Goal: Information Seeking & Learning: Learn about a topic

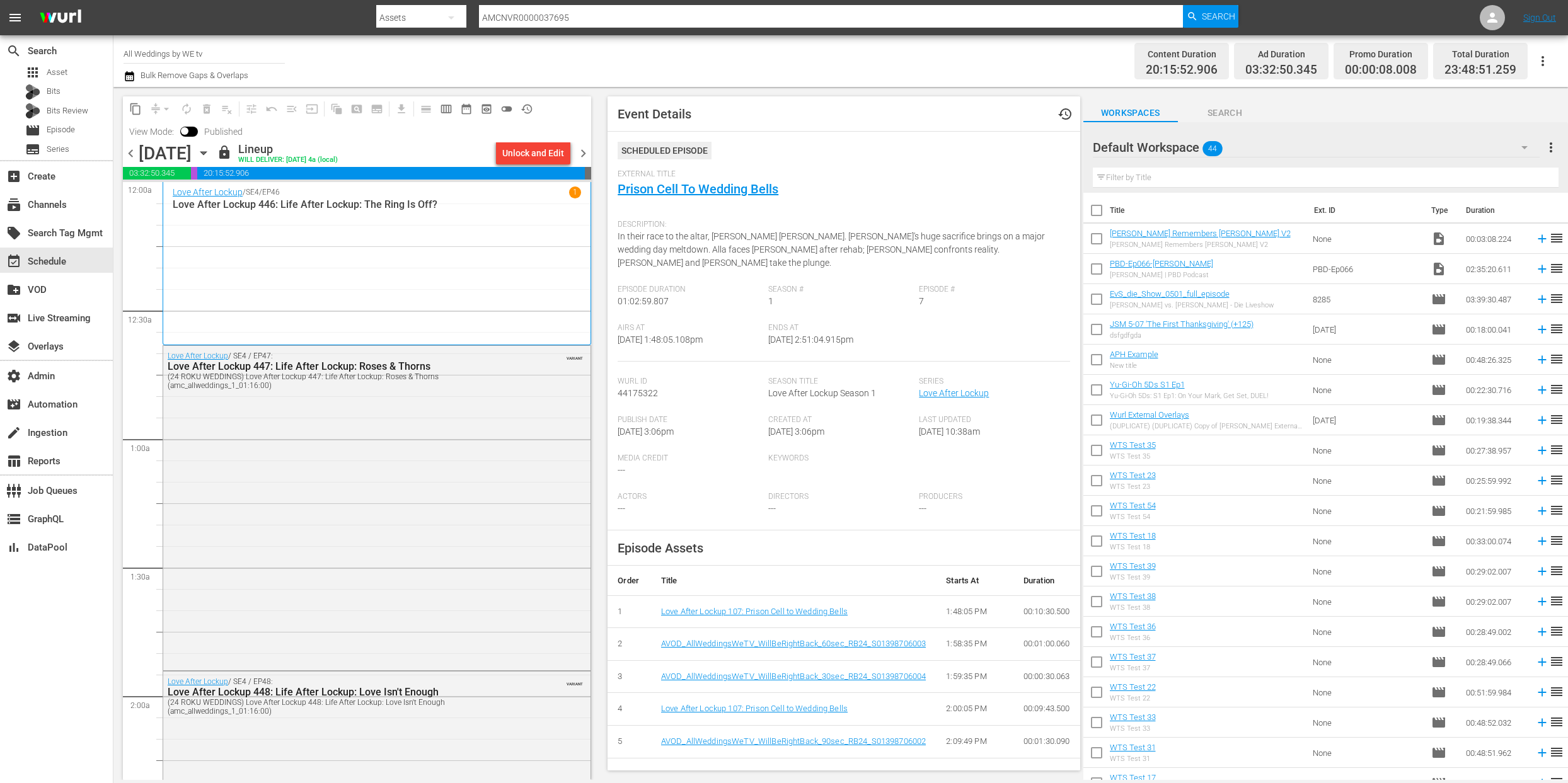
scroll to position [302, 0]
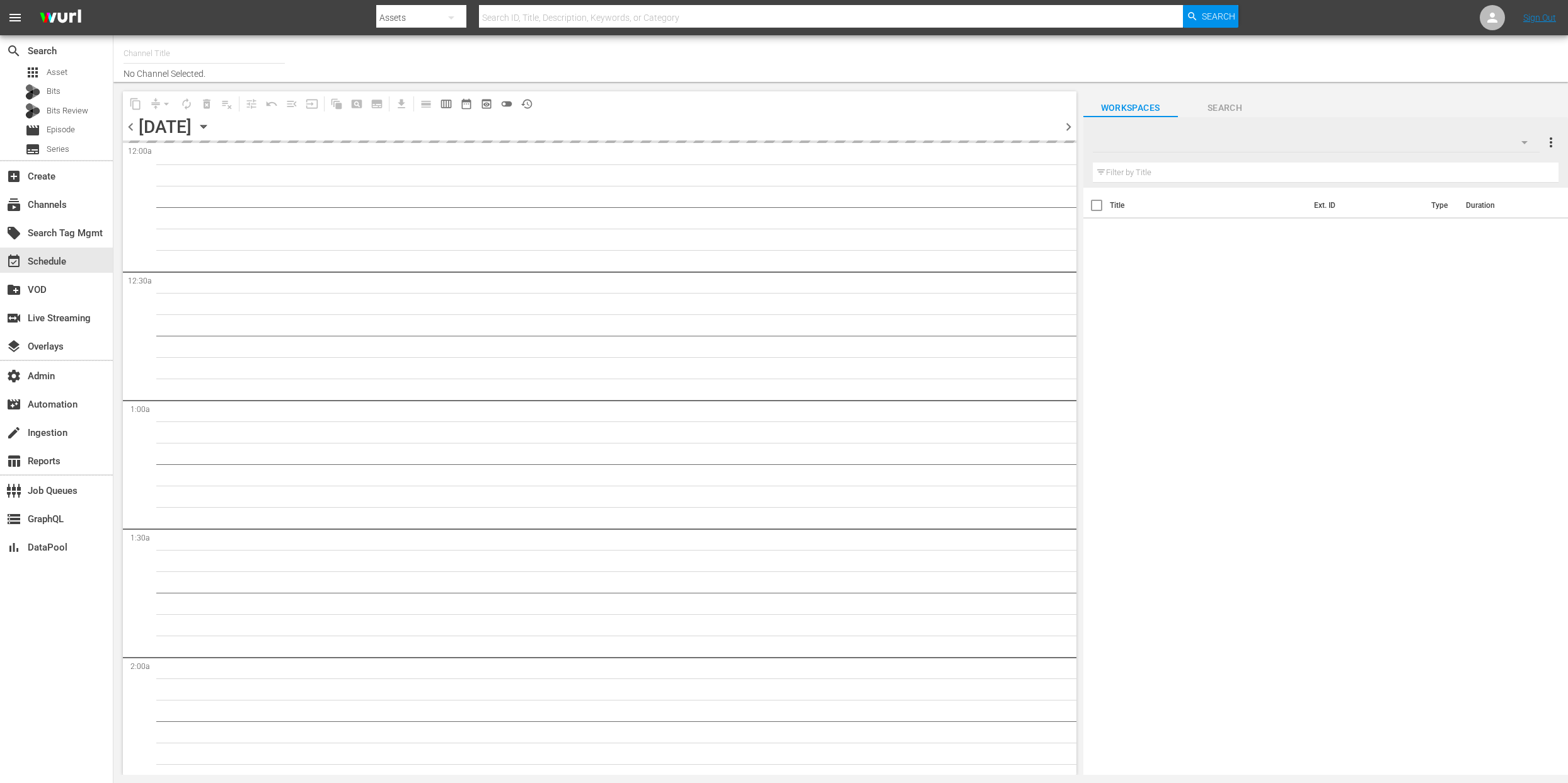
type input "All Weddings by WE tv (695)"
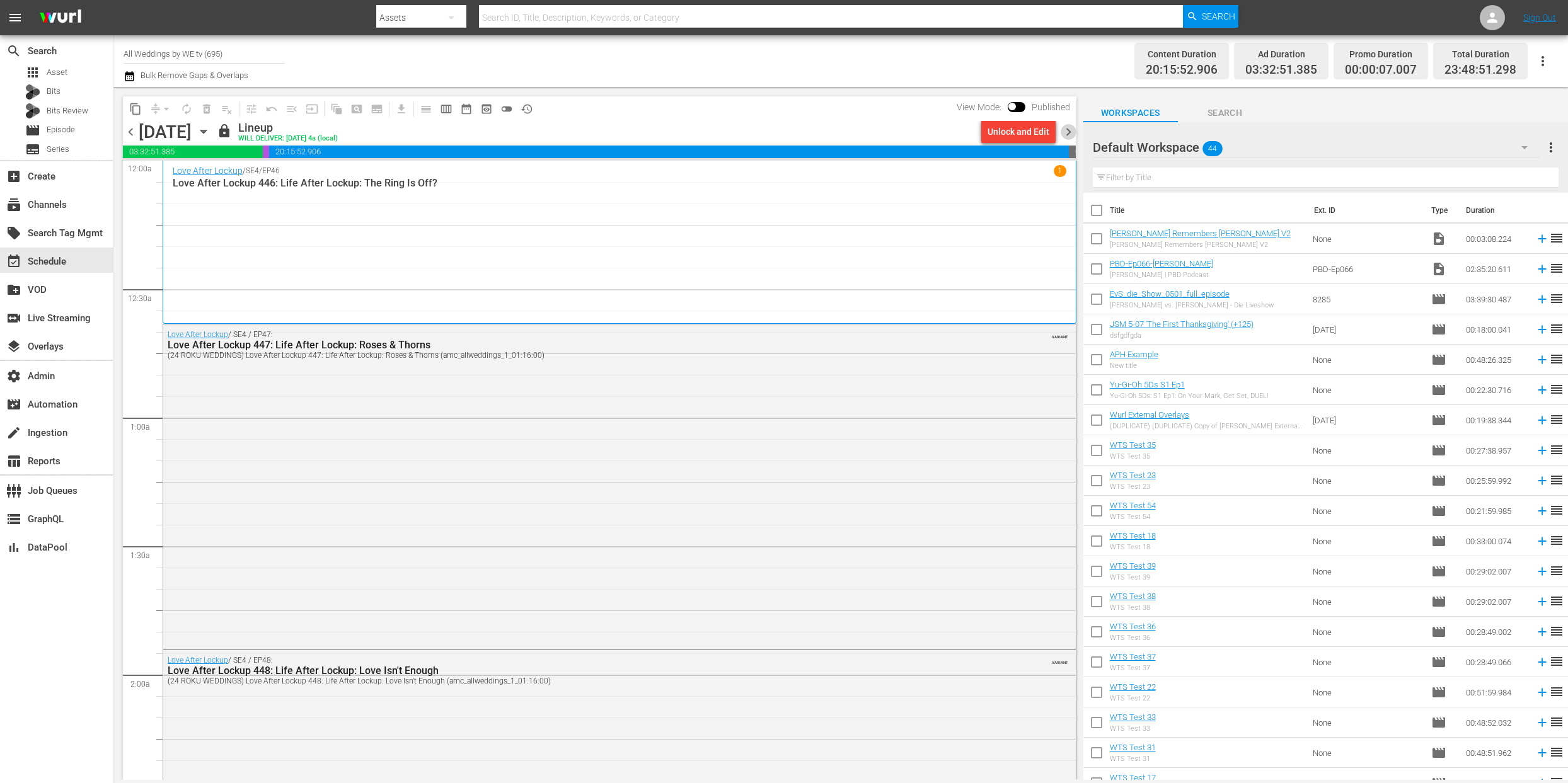
click at [1070, 133] on span "chevron_right" at bounding box center [1068, 132] width 16 height 16
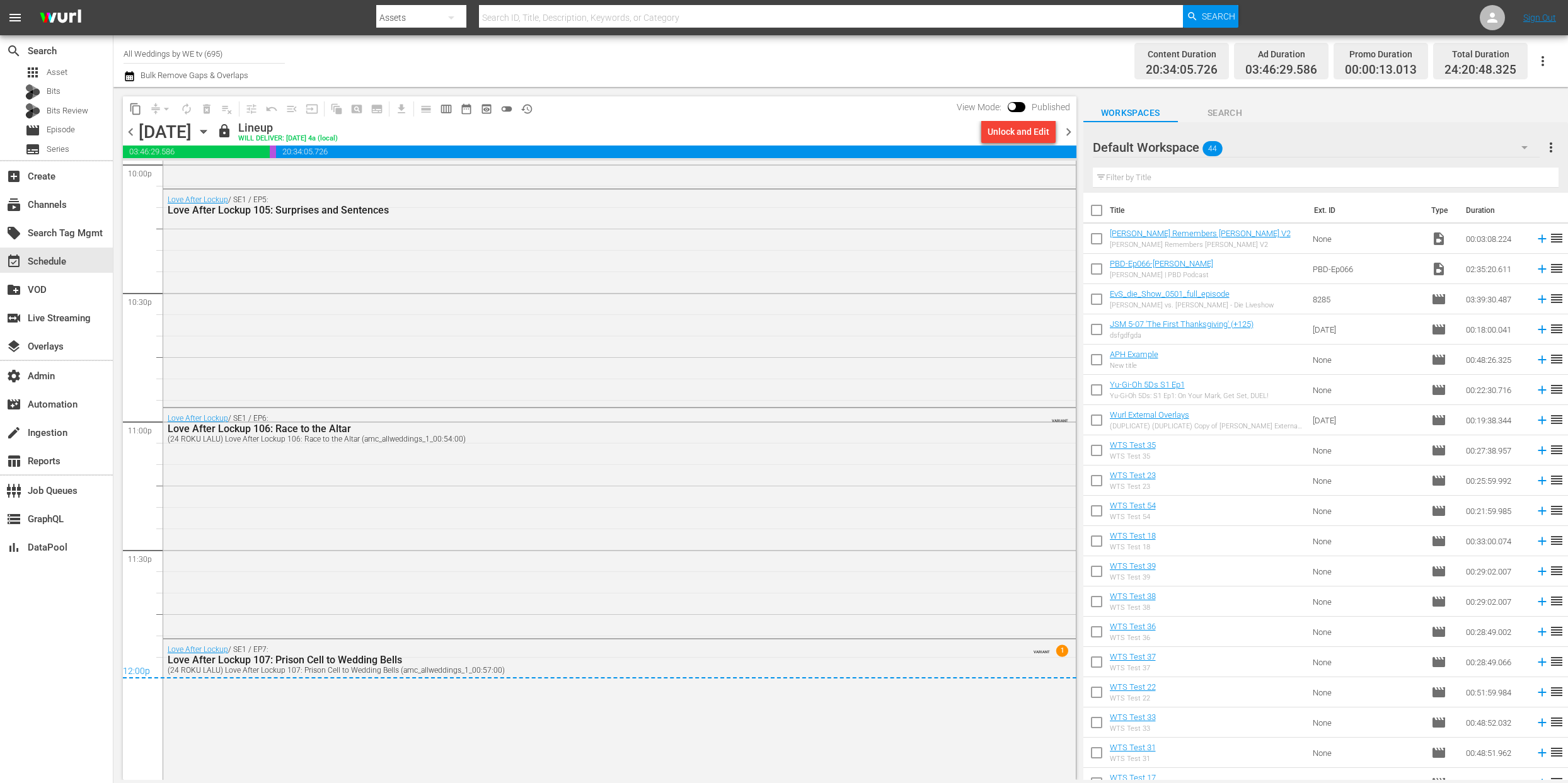
scroll to position [5756, 0]
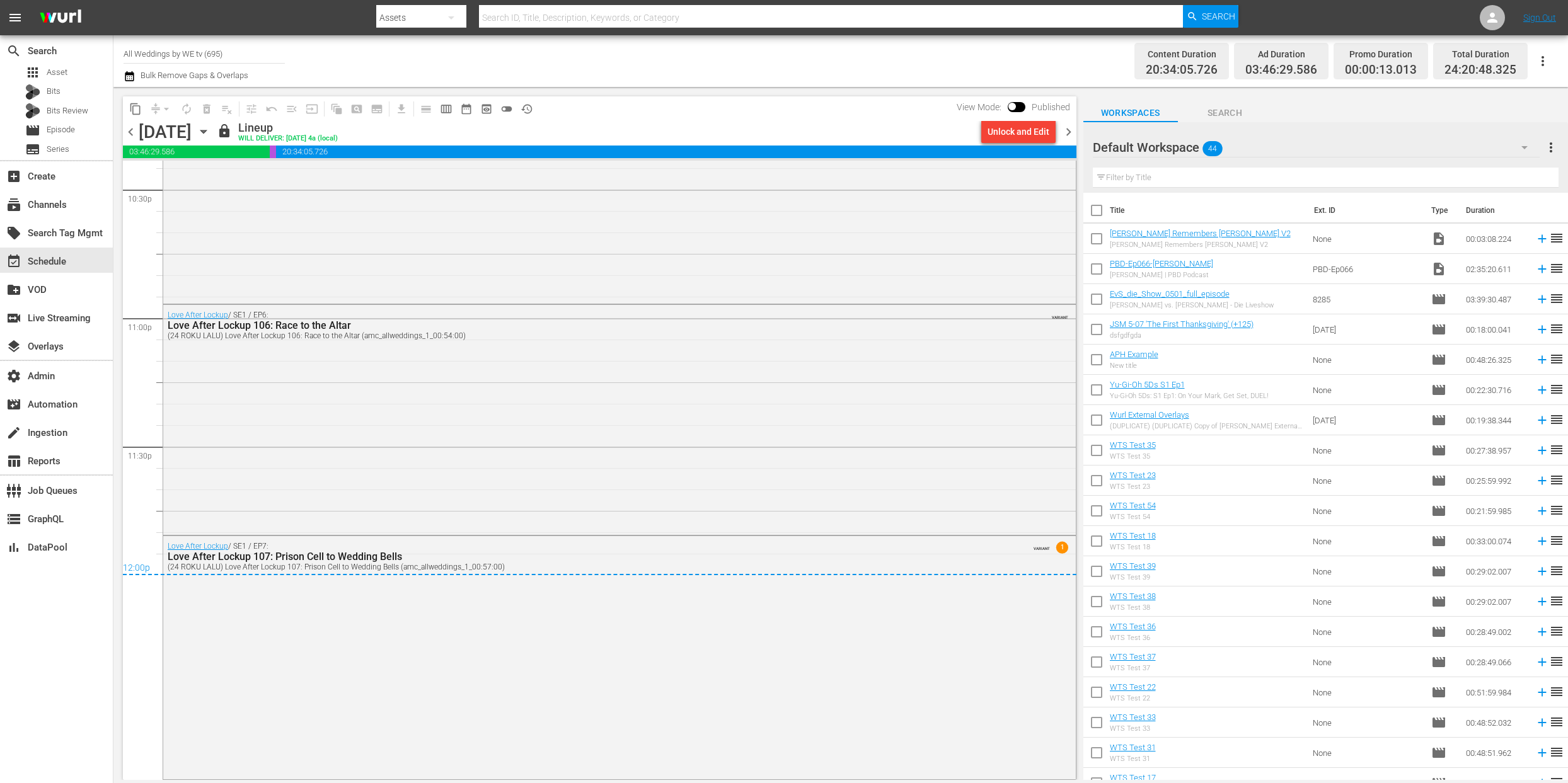
click at [1070, 134] on span "chevron_right" at bounding box center [1068, 132] width 16 height 16
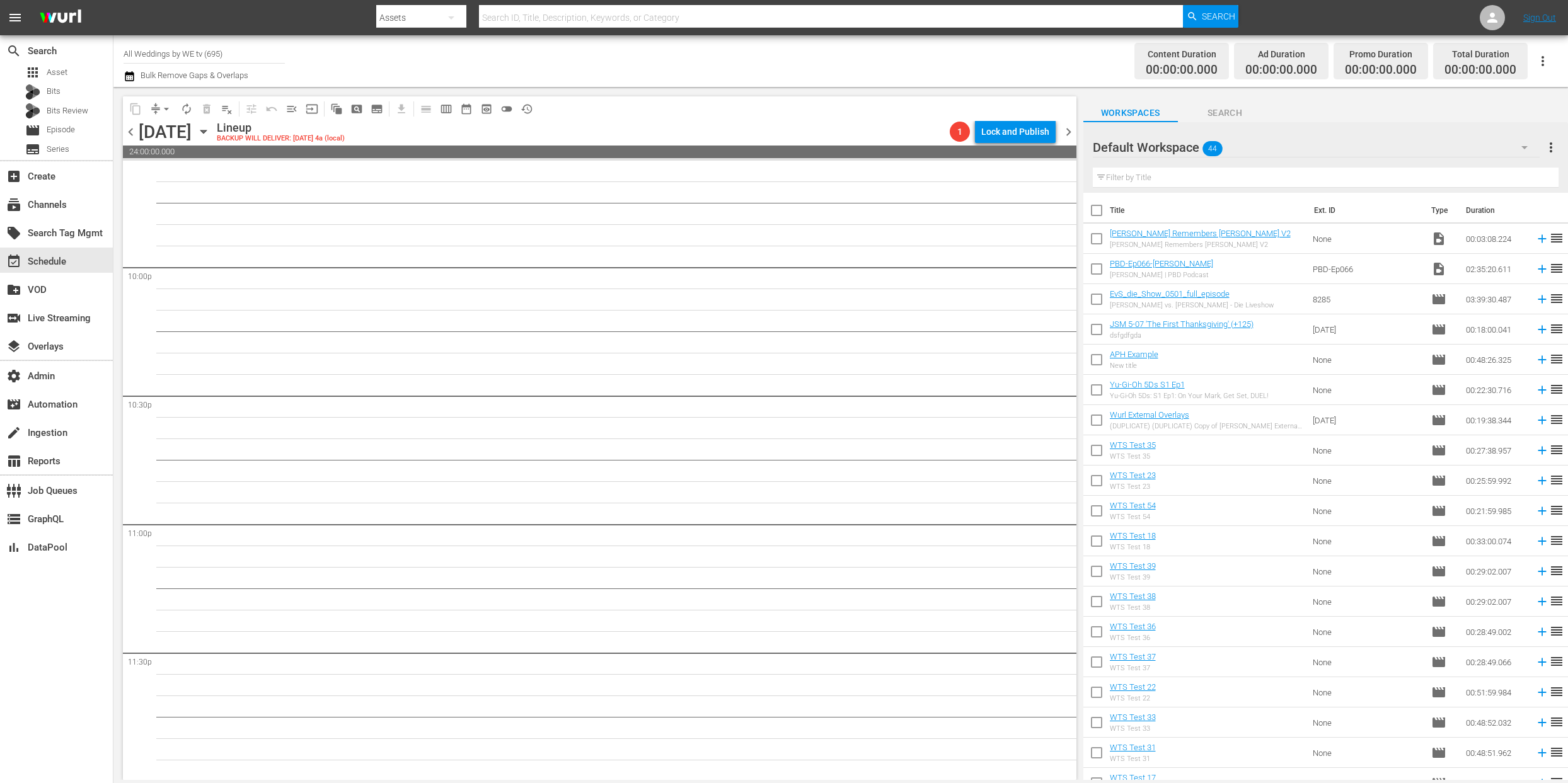
scroll to position [5551, 0]
click at [130, 132] on span "chevron_left" at bounding box center [131, 132] width 16 height 16
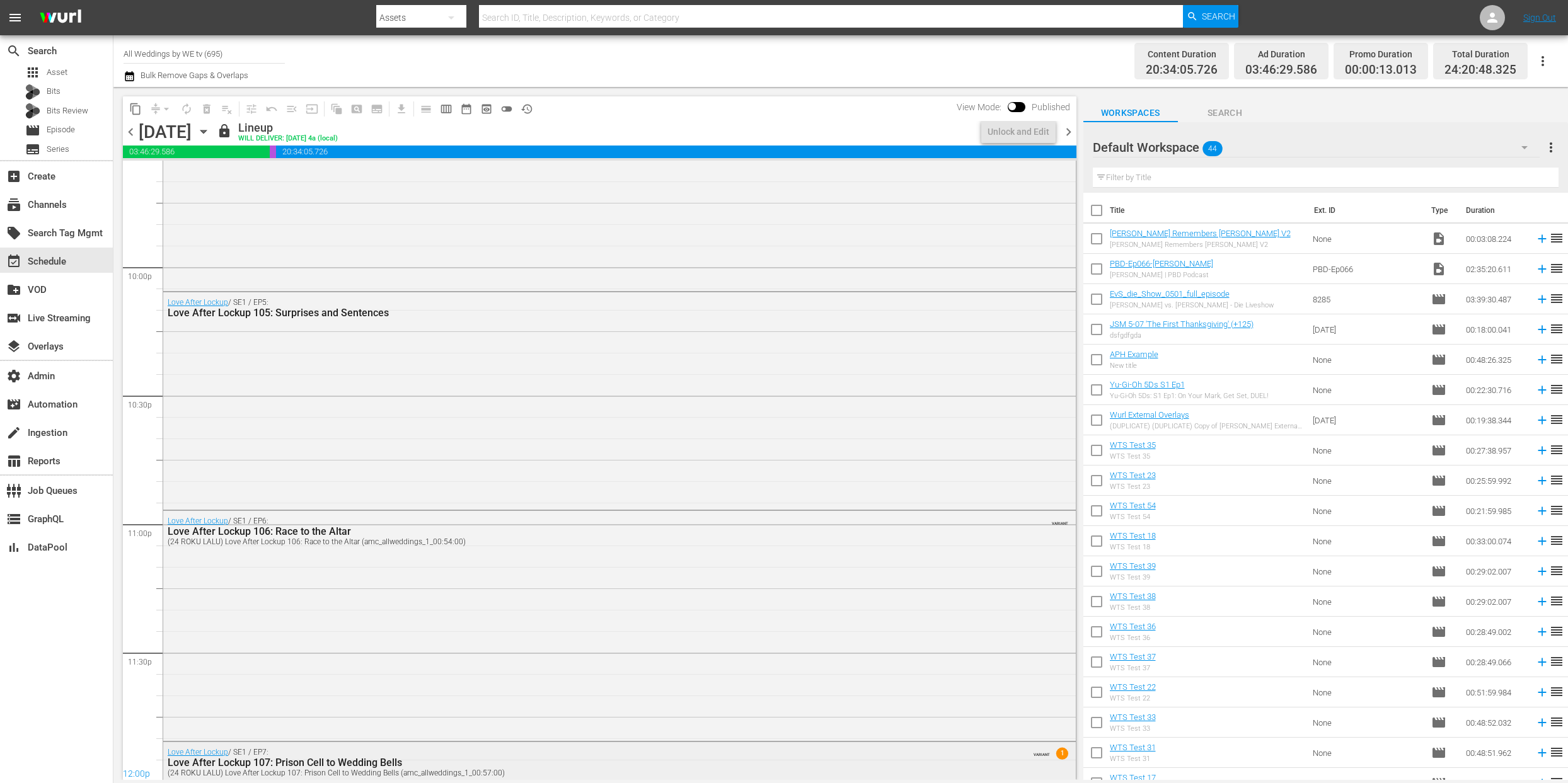
scroll to position [5756, 0]
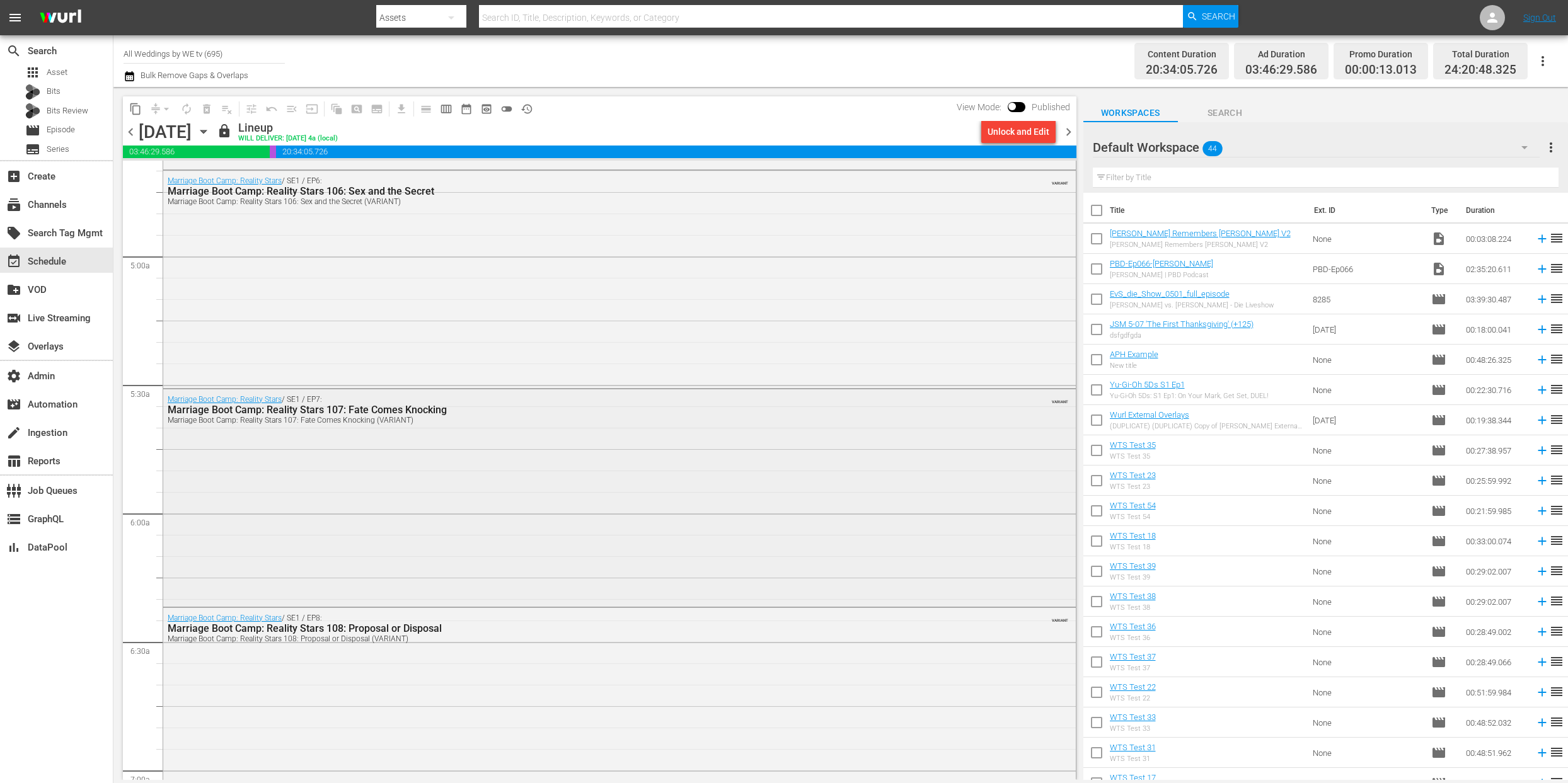
scroll to position [1442, 0]
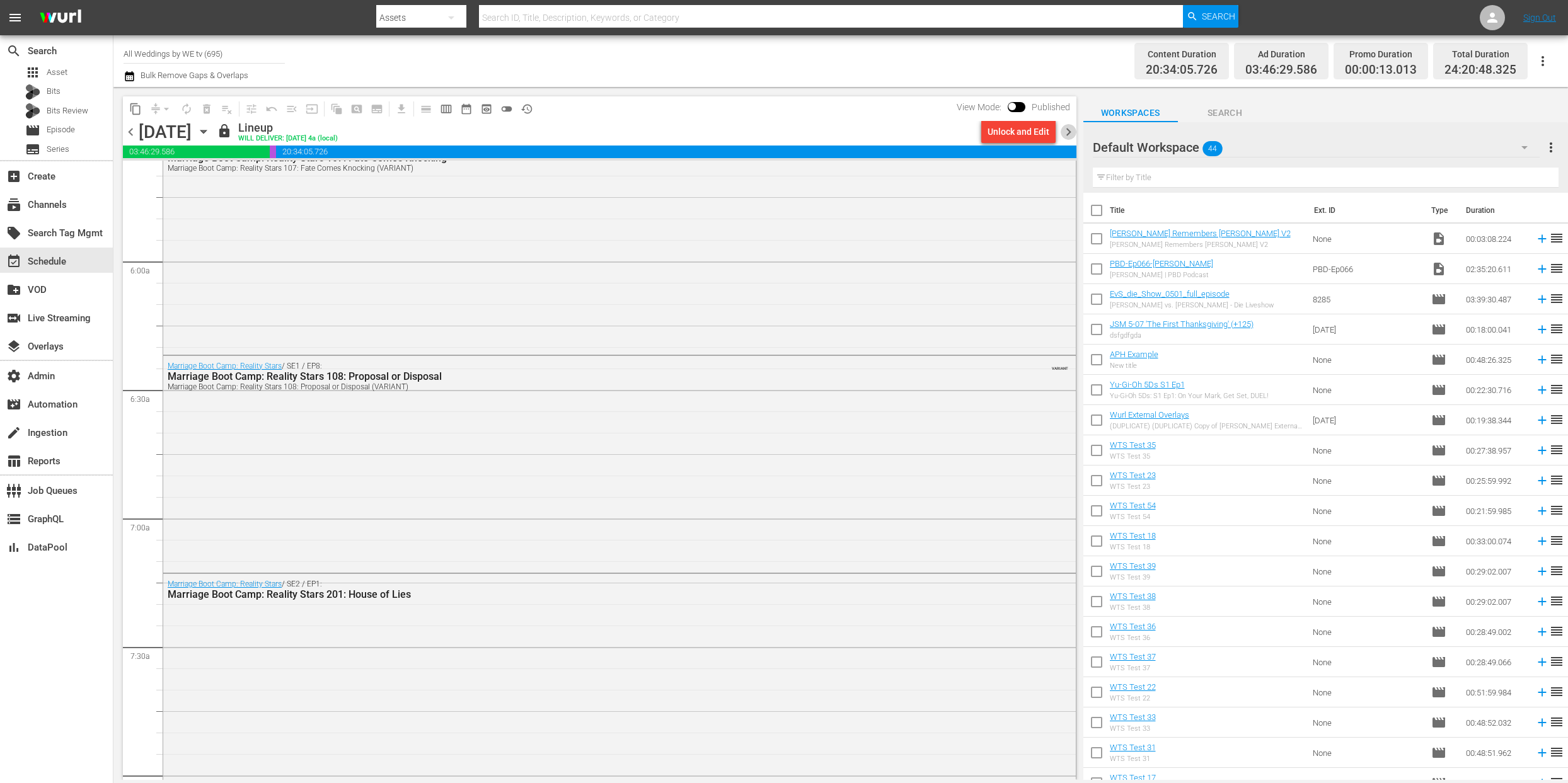
click at [1070, 135] on span "chevron_right" at bounding box center [1068, 132] width 16 height 16
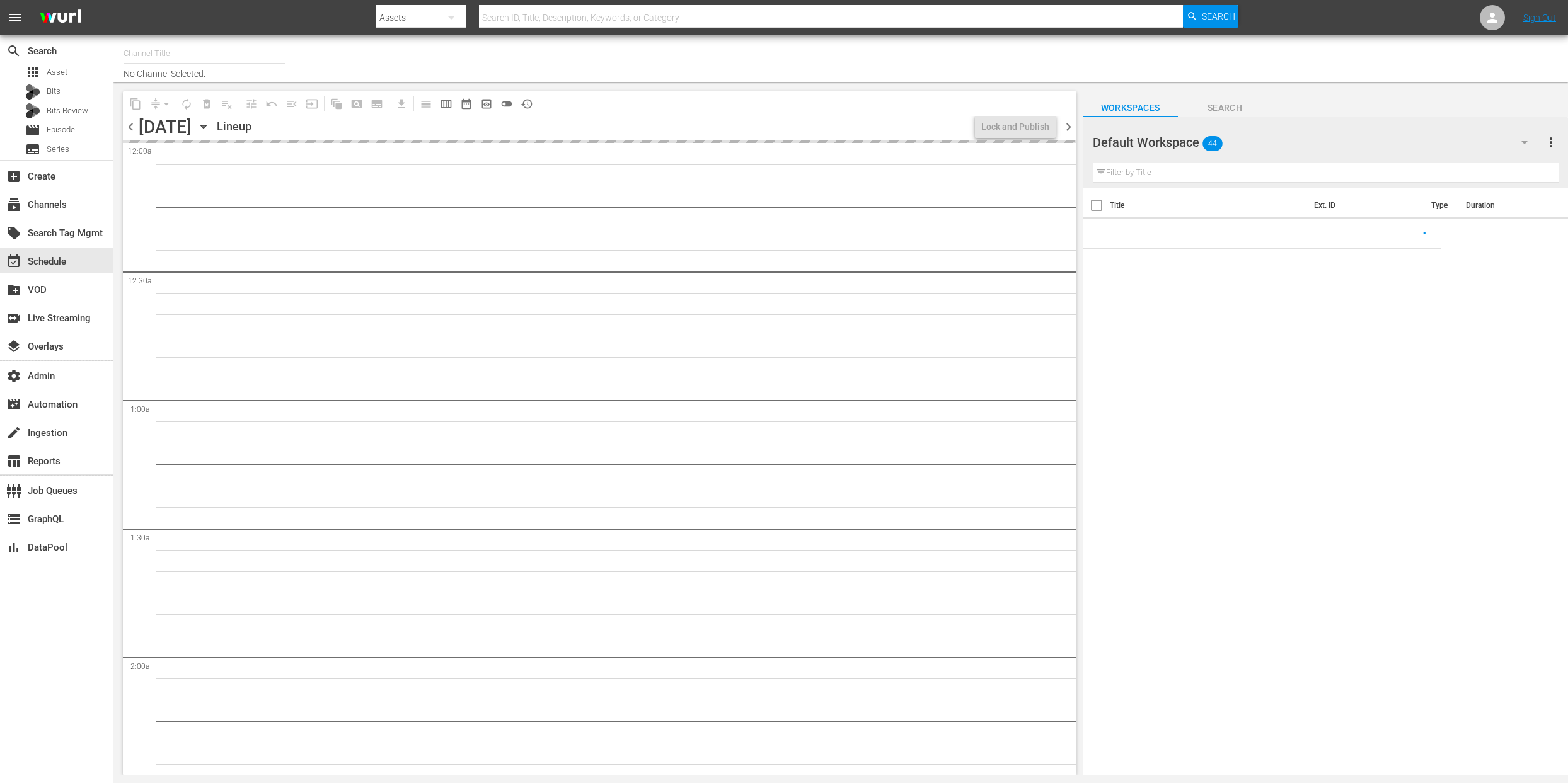
type input "All Weddings by WE tv (695)"
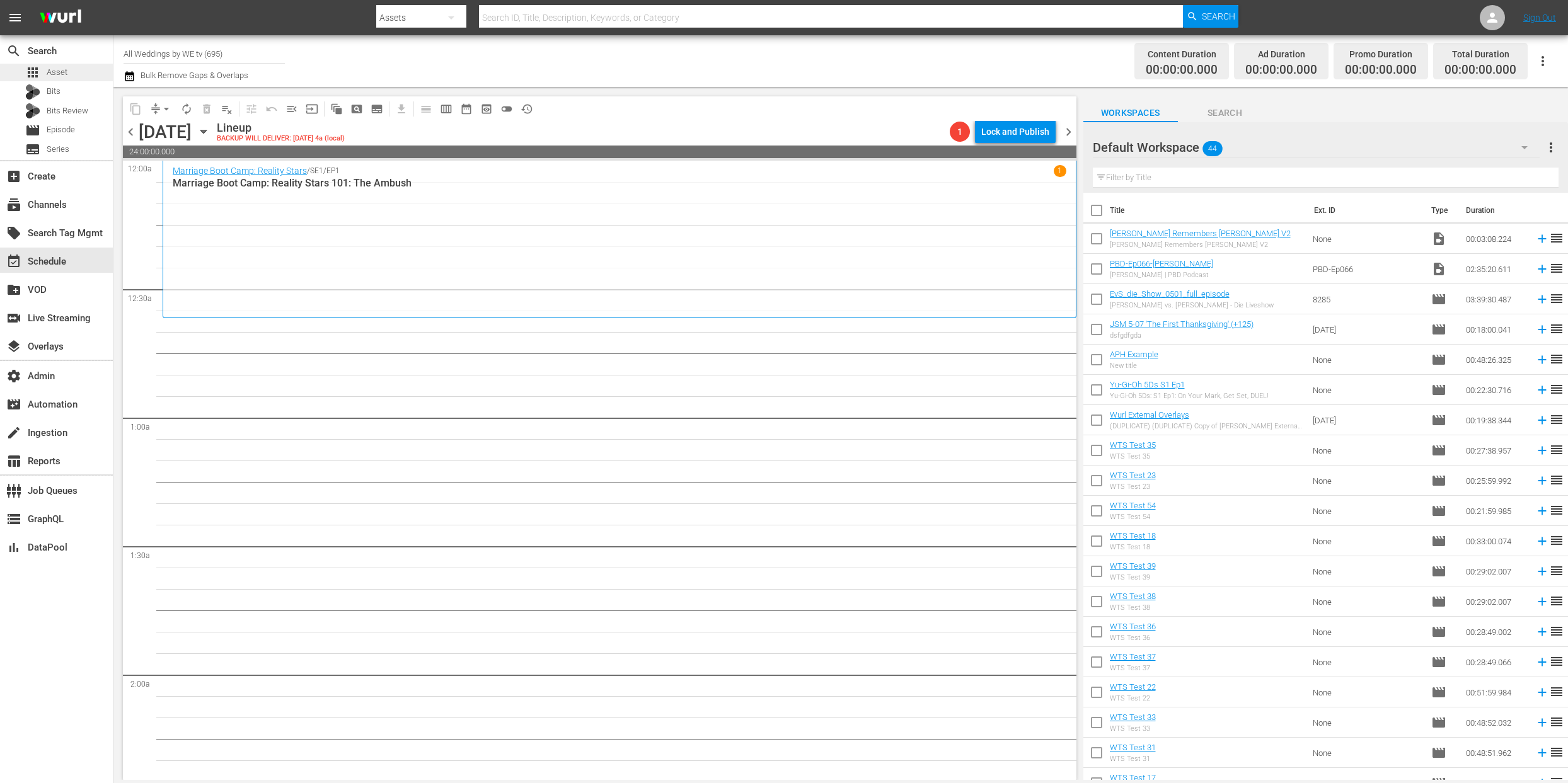
click at [55, 70] on span "Asset" at bounding box center [57, 72] width 21 height 12
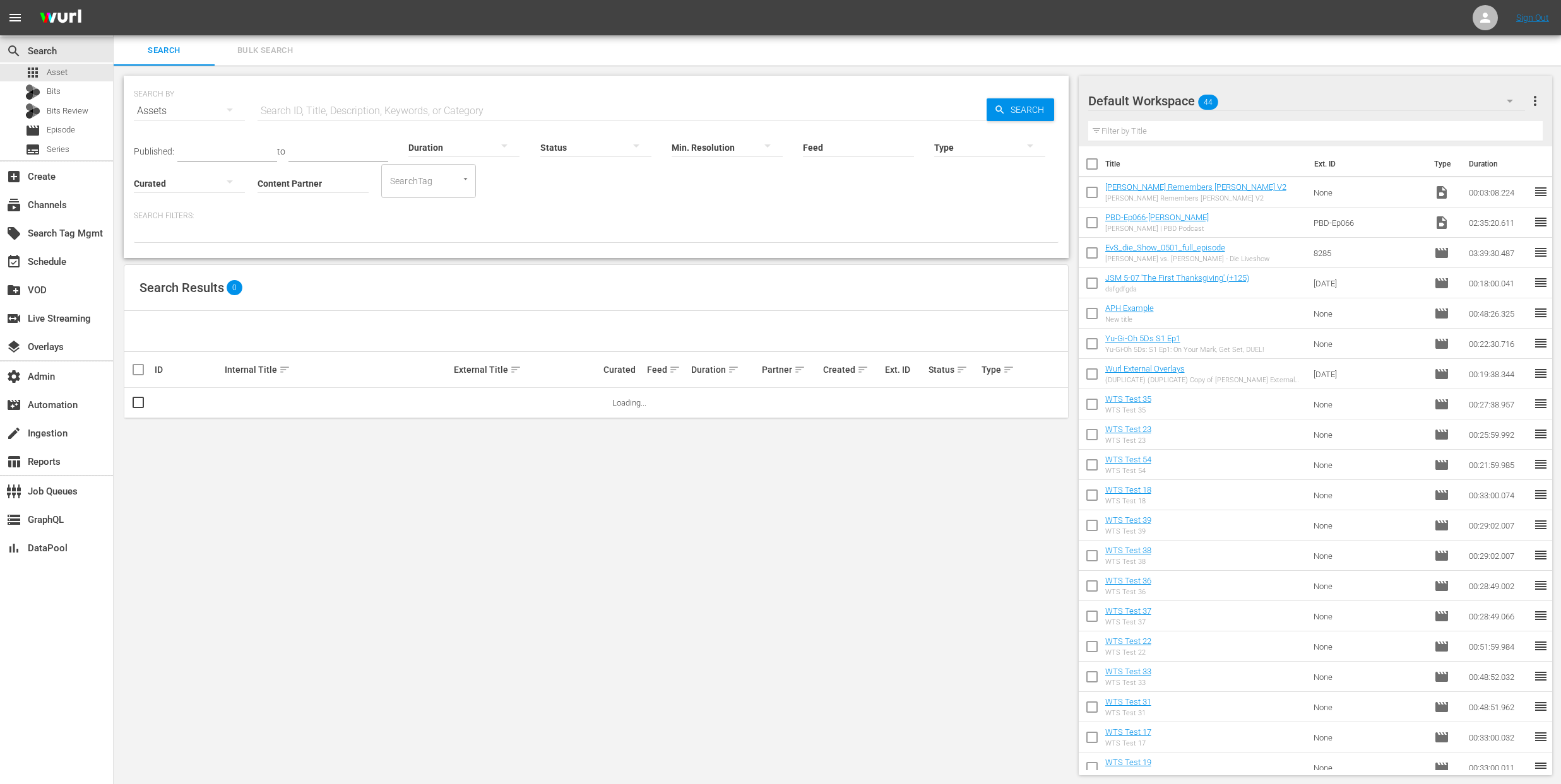
click at [233, 113] on icon "button" at bounding box center [229, 109] width 15 height 15
click at [212, 105] on div "Channels Series Episodes Bits Assets" at bounding box center [781, 392] width 1561 height 784
click at [267, 41] on button "Bulk Search" at bounding box center [265, 50] width 101 height 30
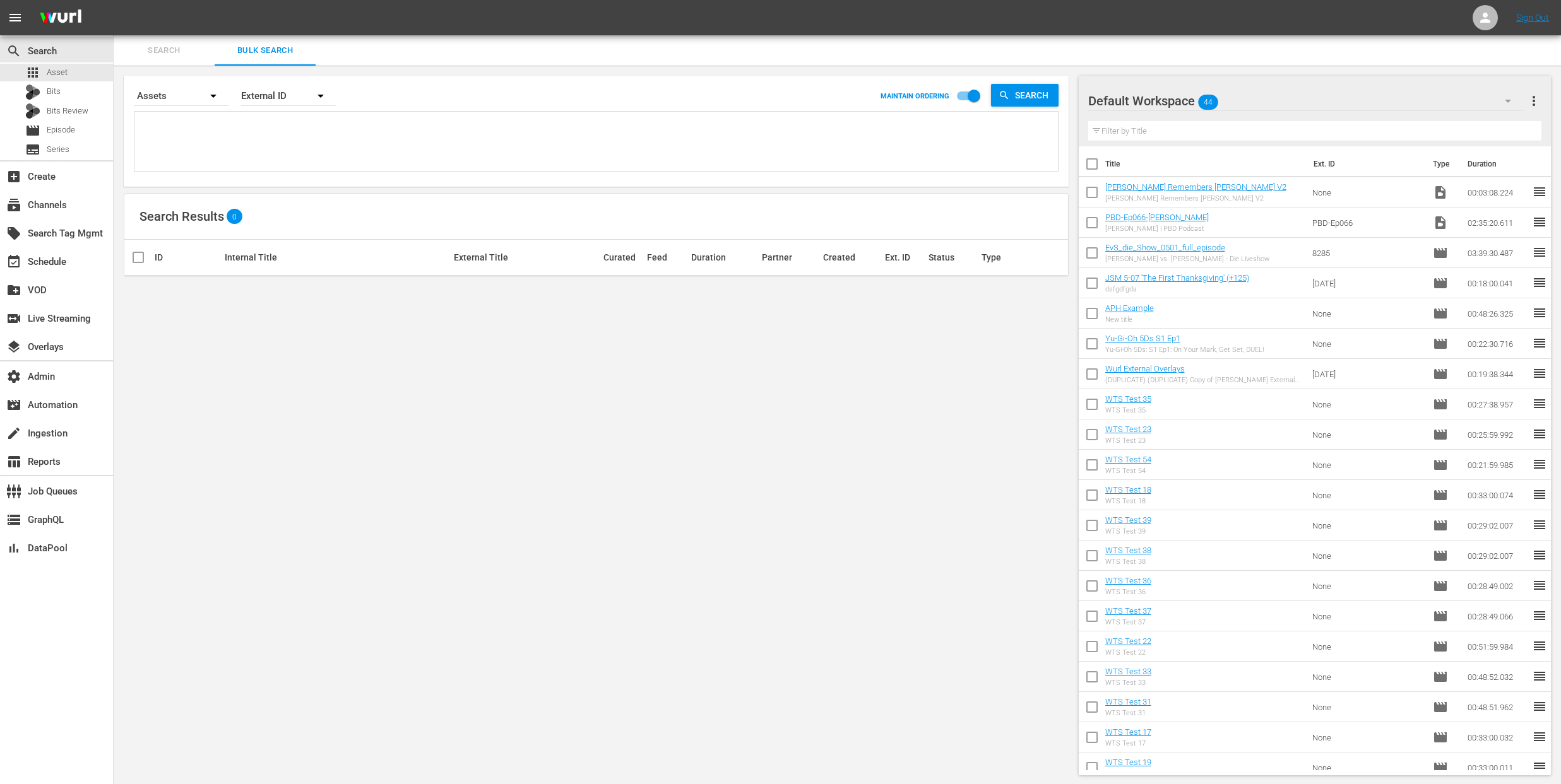
click at [202, 126] on textarea at bounding box center [598, 143] width 921 height 58
paste textarea "AMCNVR0000037695,AMCNVR0000059897,AMCNVR0000059898,AMCNVR0000059899,AMCNVR00000…"
type textarea "AMCNVR0000037695,AMCNVR0000059897,AMCNVR0000059898,AMCNVR0000059899,AMCNVR00000…"
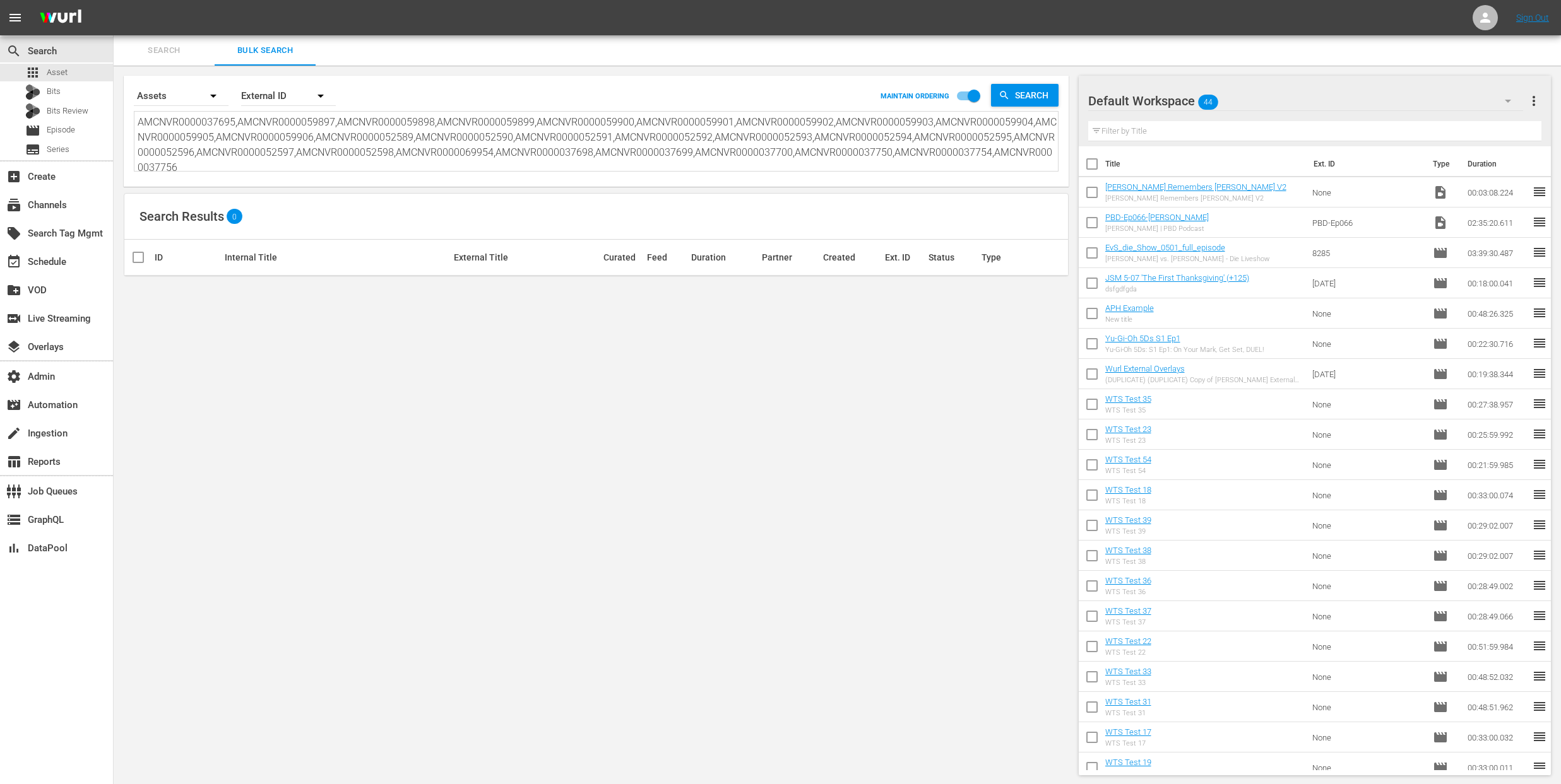
scroll to position [1, 0]
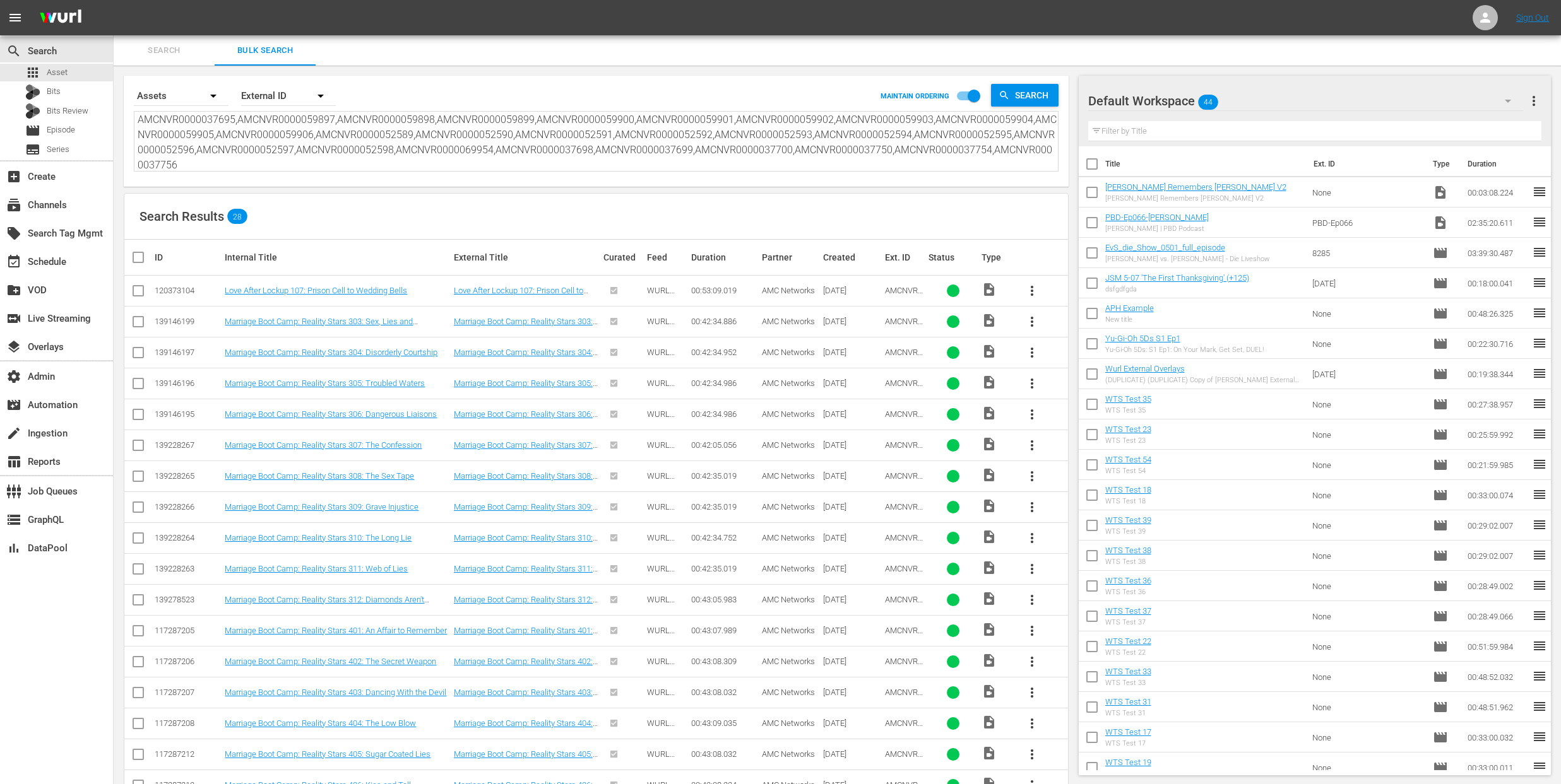
type textarea "AMCNVR0000037695,AMCNVR0000059897,AMCNVR0000059898,AMCNVR0000059899,AMCNVR00000…"
click at [201, 164] on textarea "AMCNVR0000037695,AMCNVR0000059897,AMCNVR0000059898,AMCNVR0000059899,AMCNVR00000…" at bounding box center [598, 142] width 921 height 58
click at [966, 95] on input "checkbox" at bounding box center [974, 98] width 72 height 24
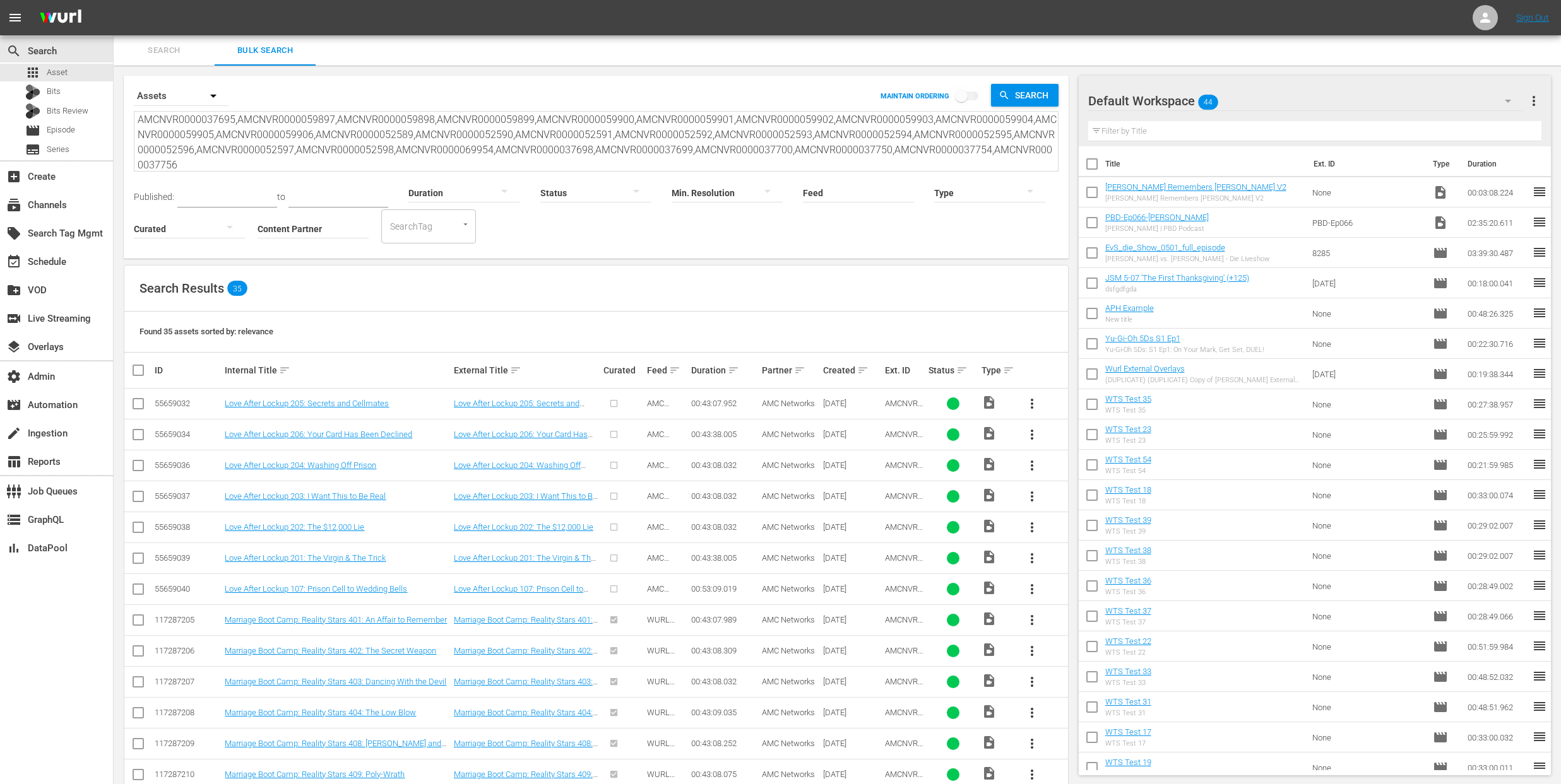
click at [974, 96] on input "checkbox" at bounding box center [961, 98] width 72 height 24
checkbox input "true"
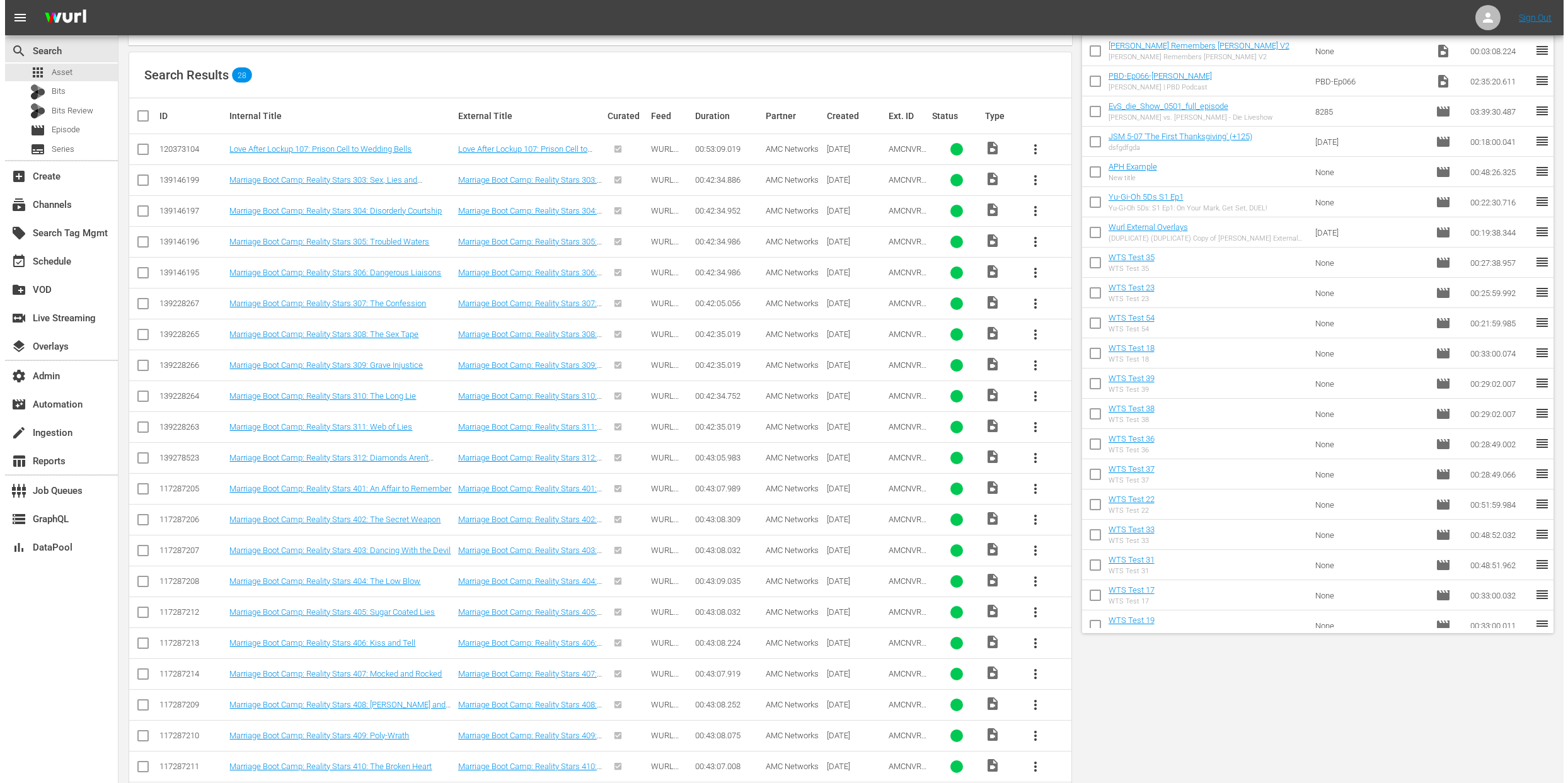
scroll to position [0, 0]
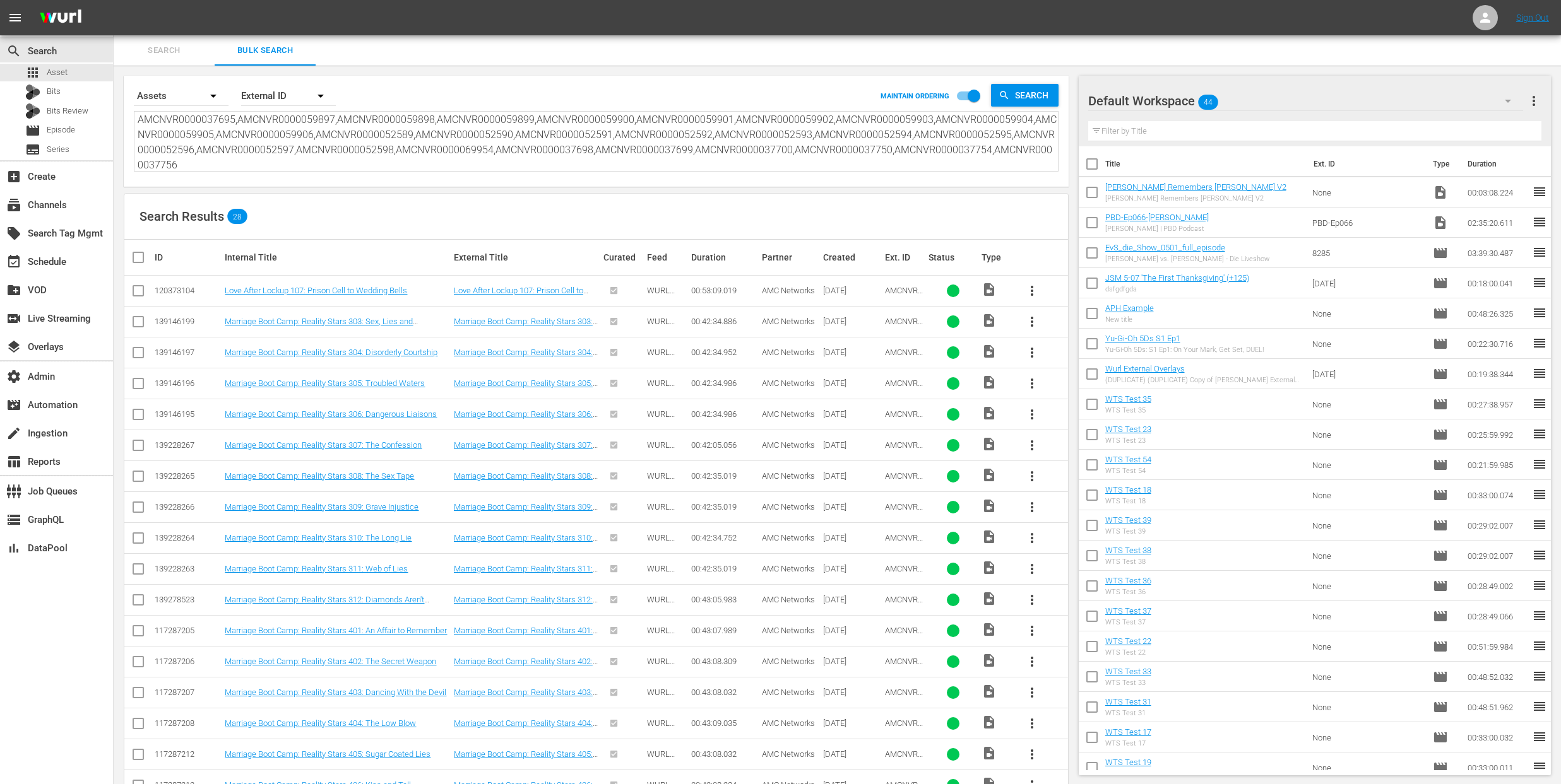
click at [424, 212] on div "Search Results 28" at bounding box center [596, 217] width 944 height 46
click at [353, 291] on link "Love After Lockup 107: Prison Cell to Wedding Bells" at bounding box center [316, 290] width 182 height 9
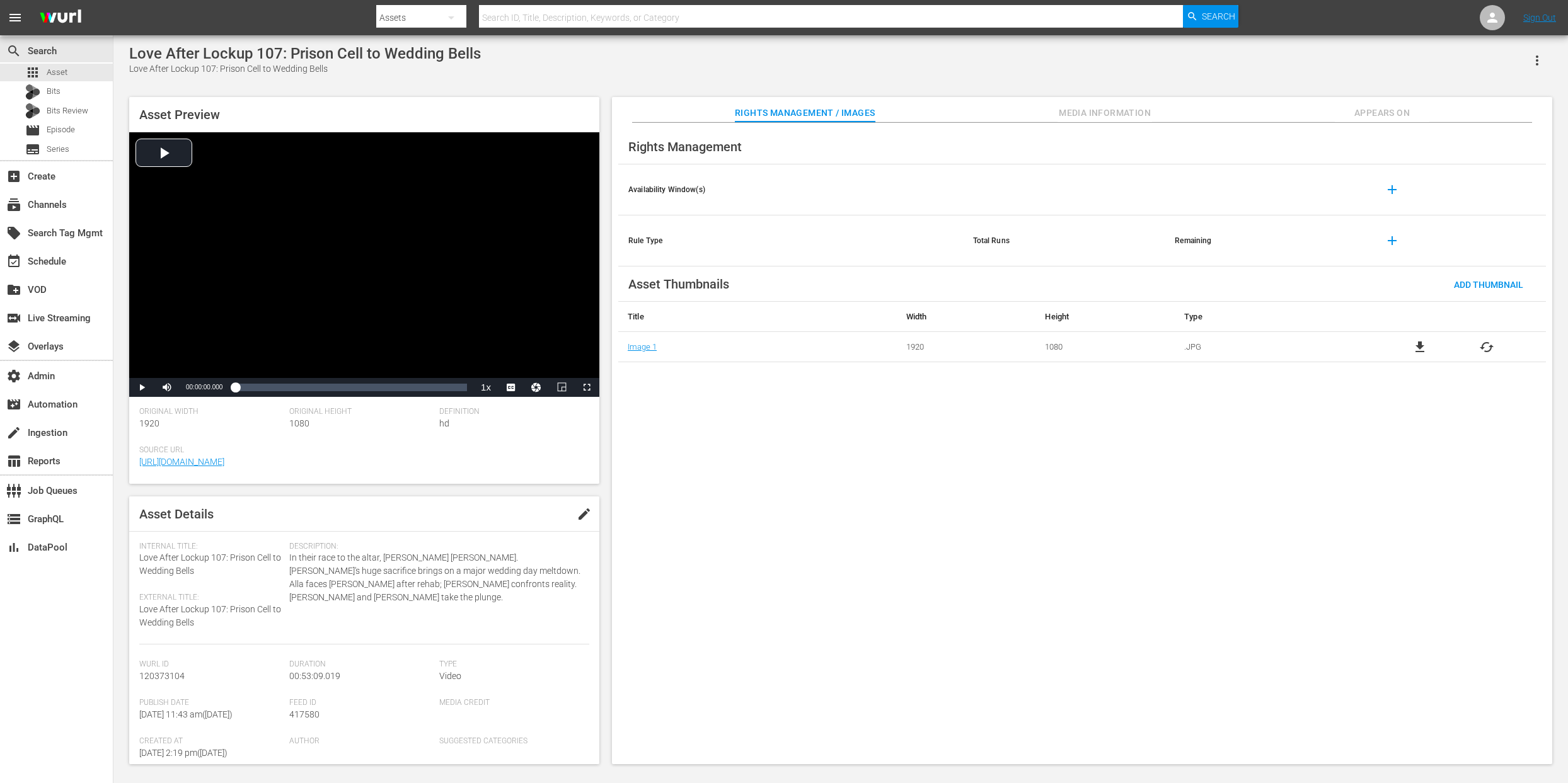
click at [1386, 113] on span "Appears On" at bounding box center [1382, 113] width 95 height 16
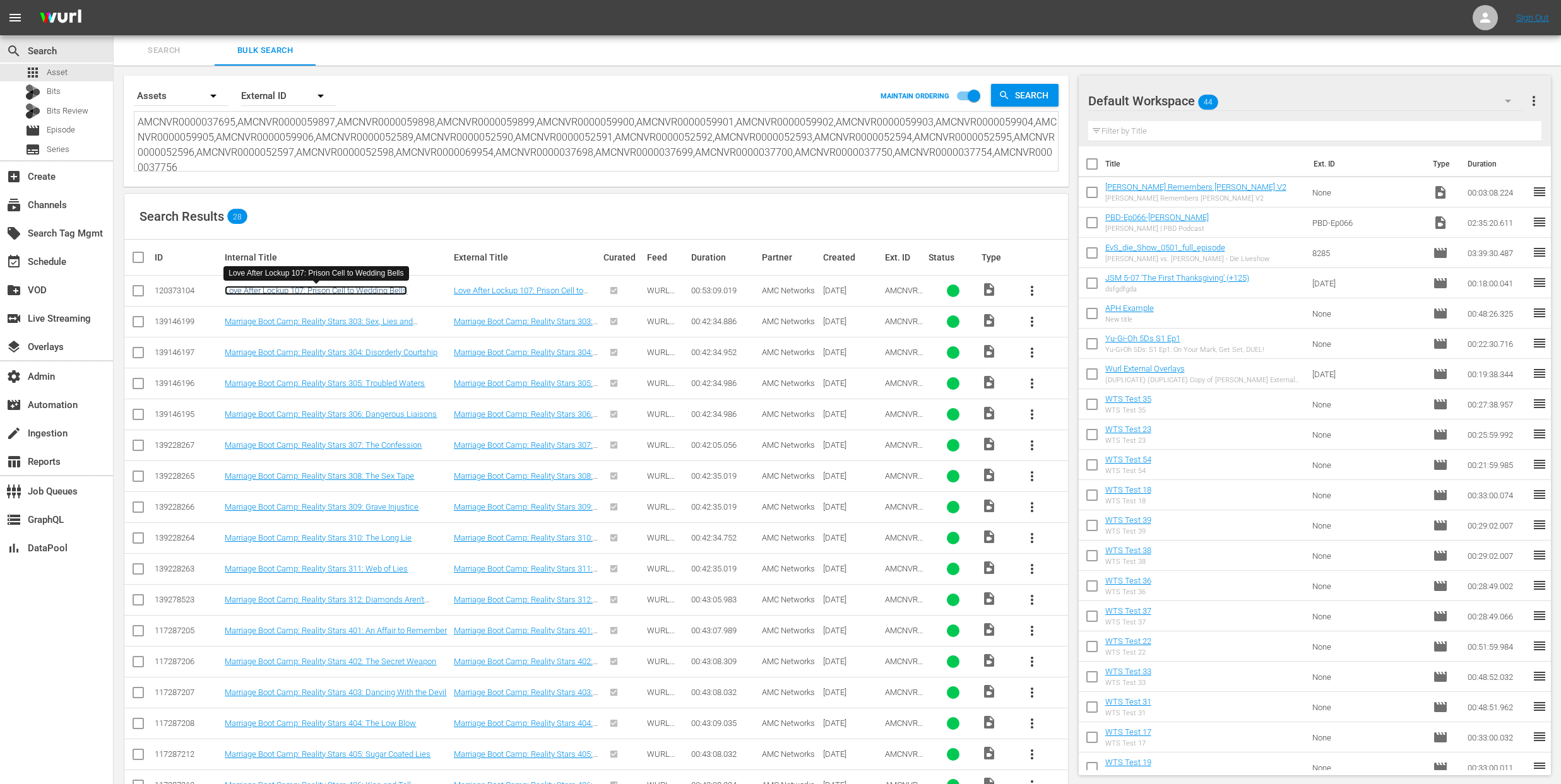
click at [341, 292] on link "Love After Lockup 107: Prison Cell to Wedding Bells" at bounding box center [316, 290] width 182 height 9
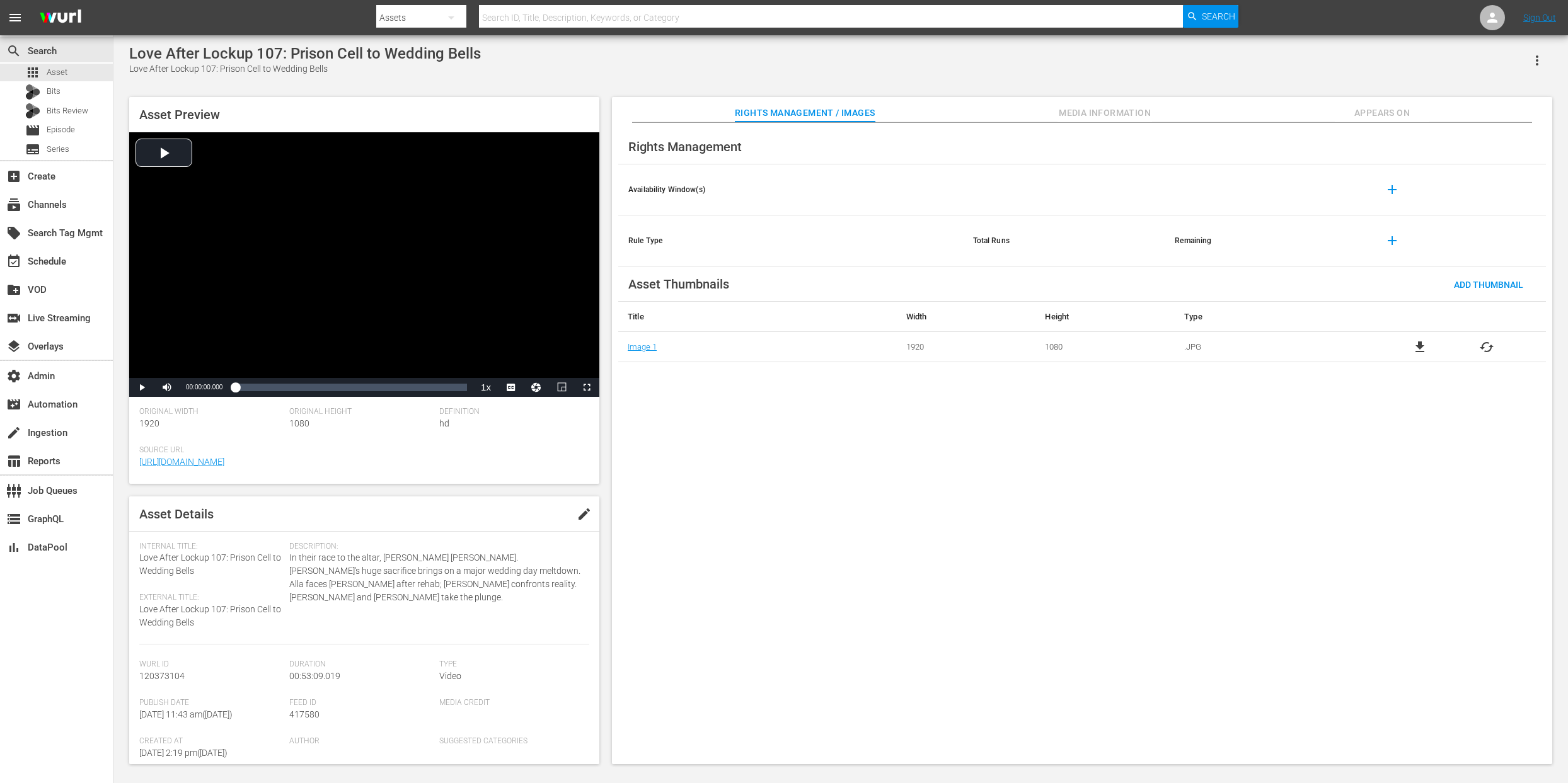
click at [1357, 114] on span "Appears On" at bounding box center [1382, 113] width 95 height 16
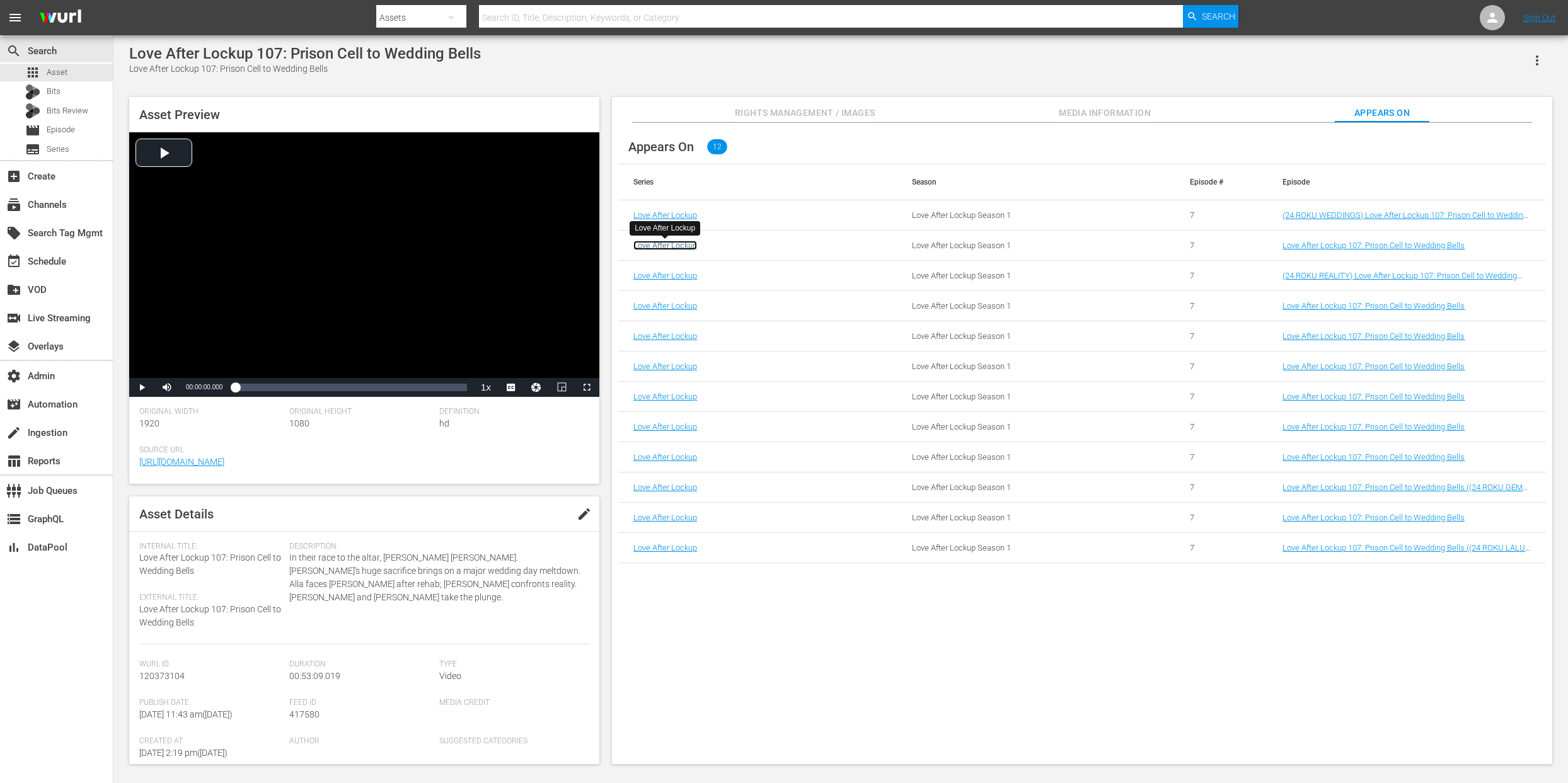
click at [684, 249] on link "Love After Lockup" at bounding box center [665, 245] width 63 height 9
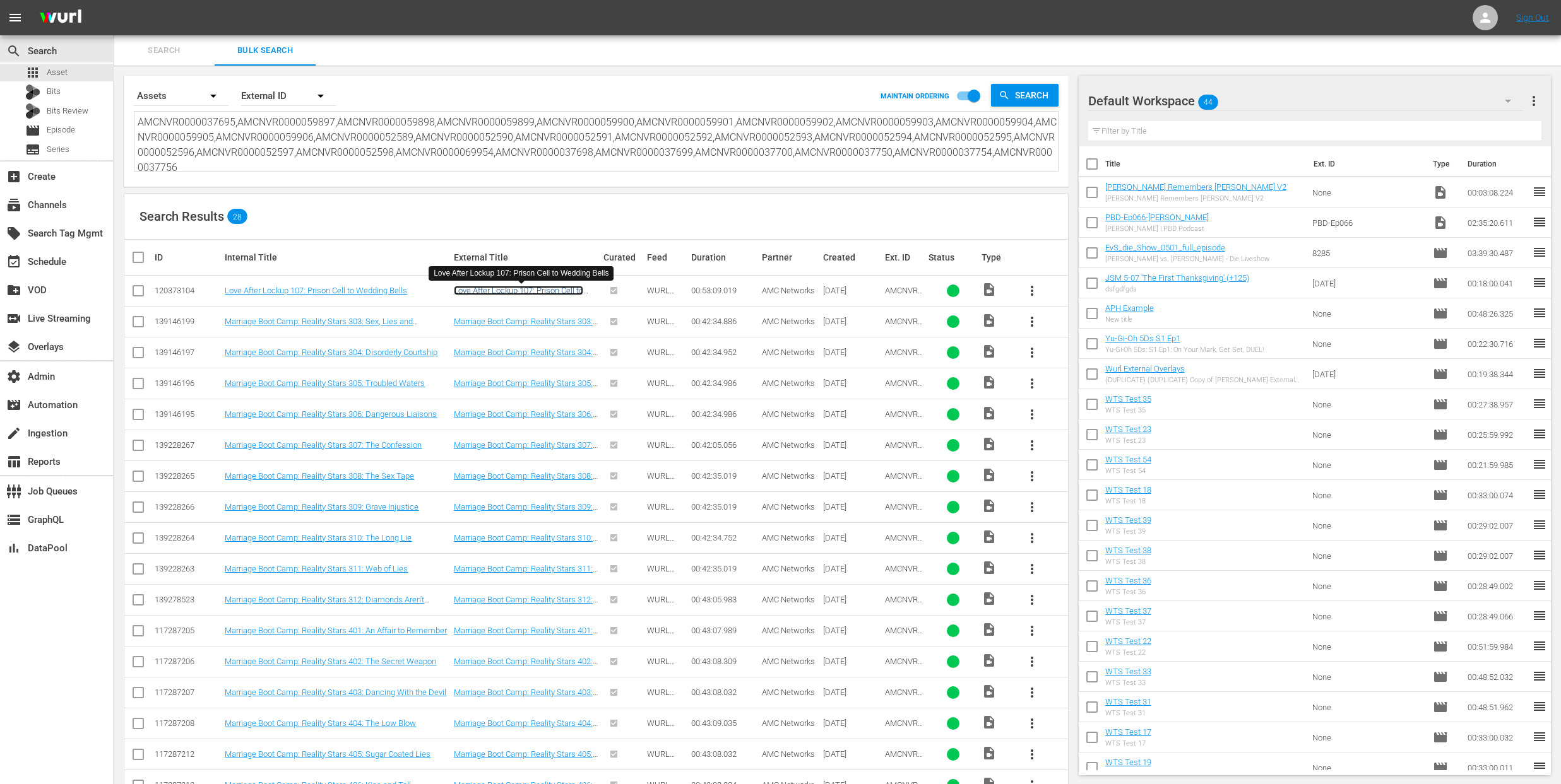
click at [521, 293] on link "Love After Lockup 107: Prison Cell to Wedding Bells" at bounding box center [518, 295] width 129 height 19
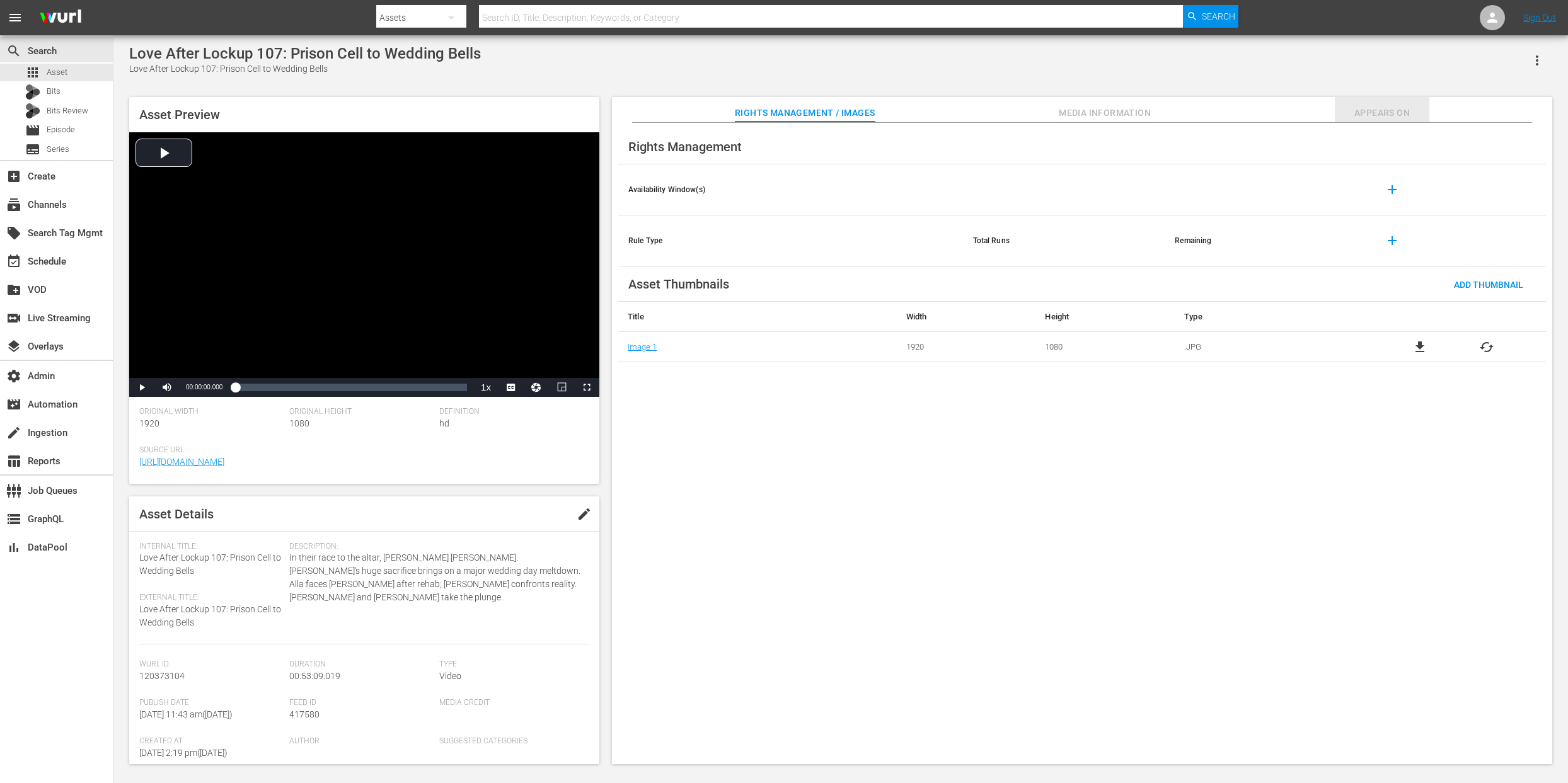
click at [1378, 113] on span "Appears On" at bounding box center [1382, 113] width 95 height 16
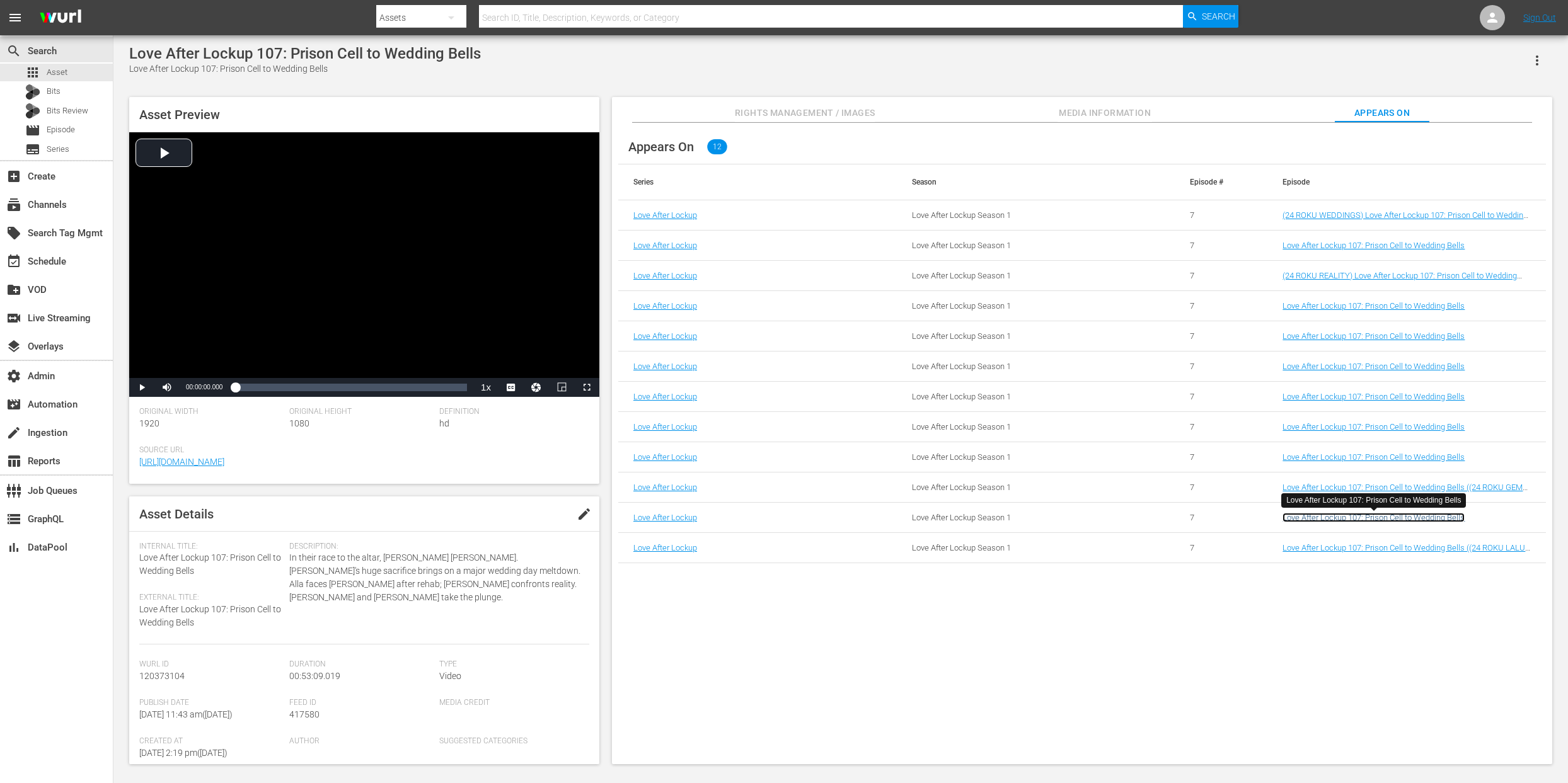
click at [1393, 517] on link "Love After Lockup 107: Prison Cell to Wedding Bells" at bounding box center [1373, 517] width 182 height 9
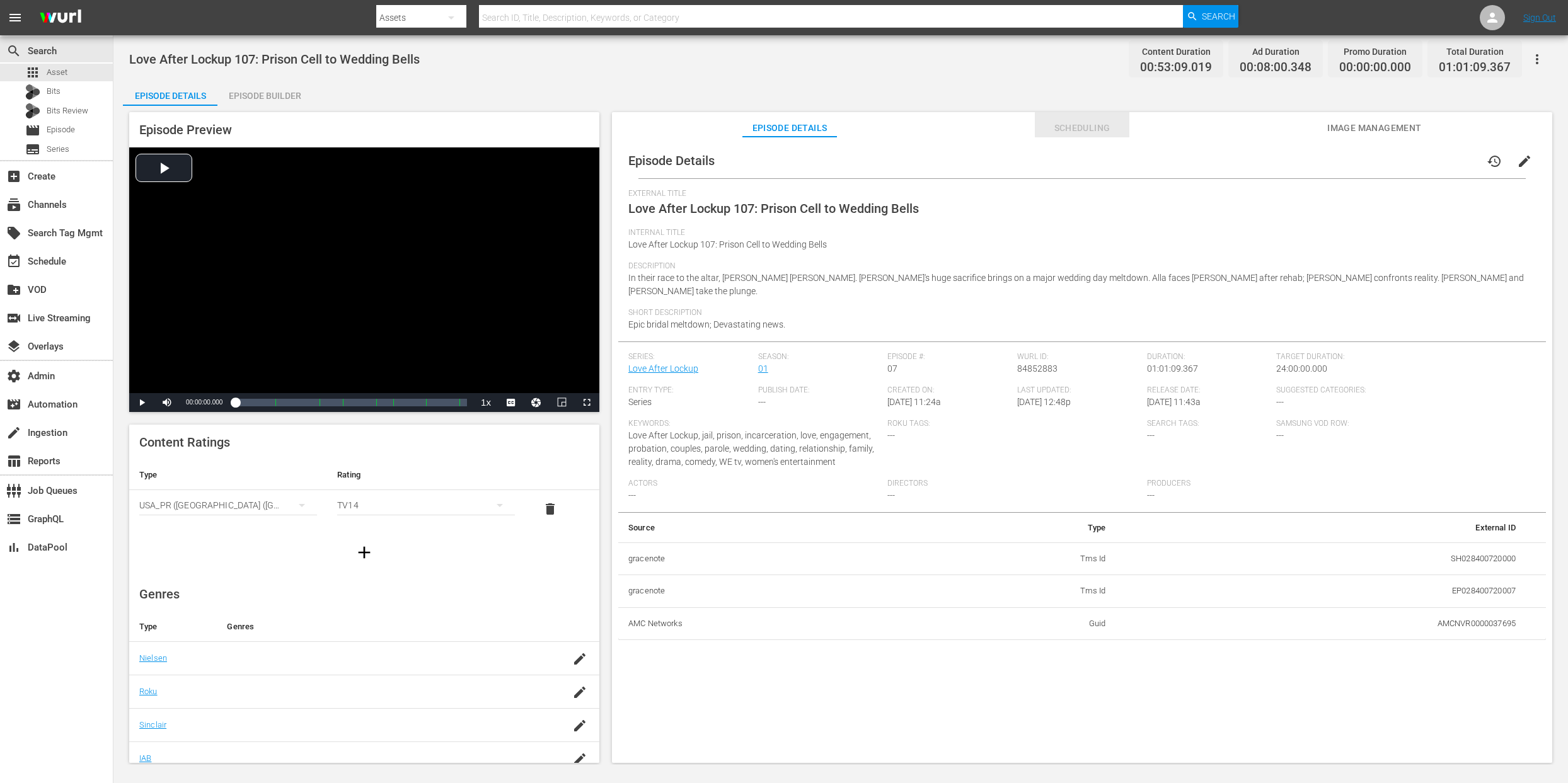
click at [1089, 126] on span "Scheduling" at bounding box center [1082, 128] width 95 height 16
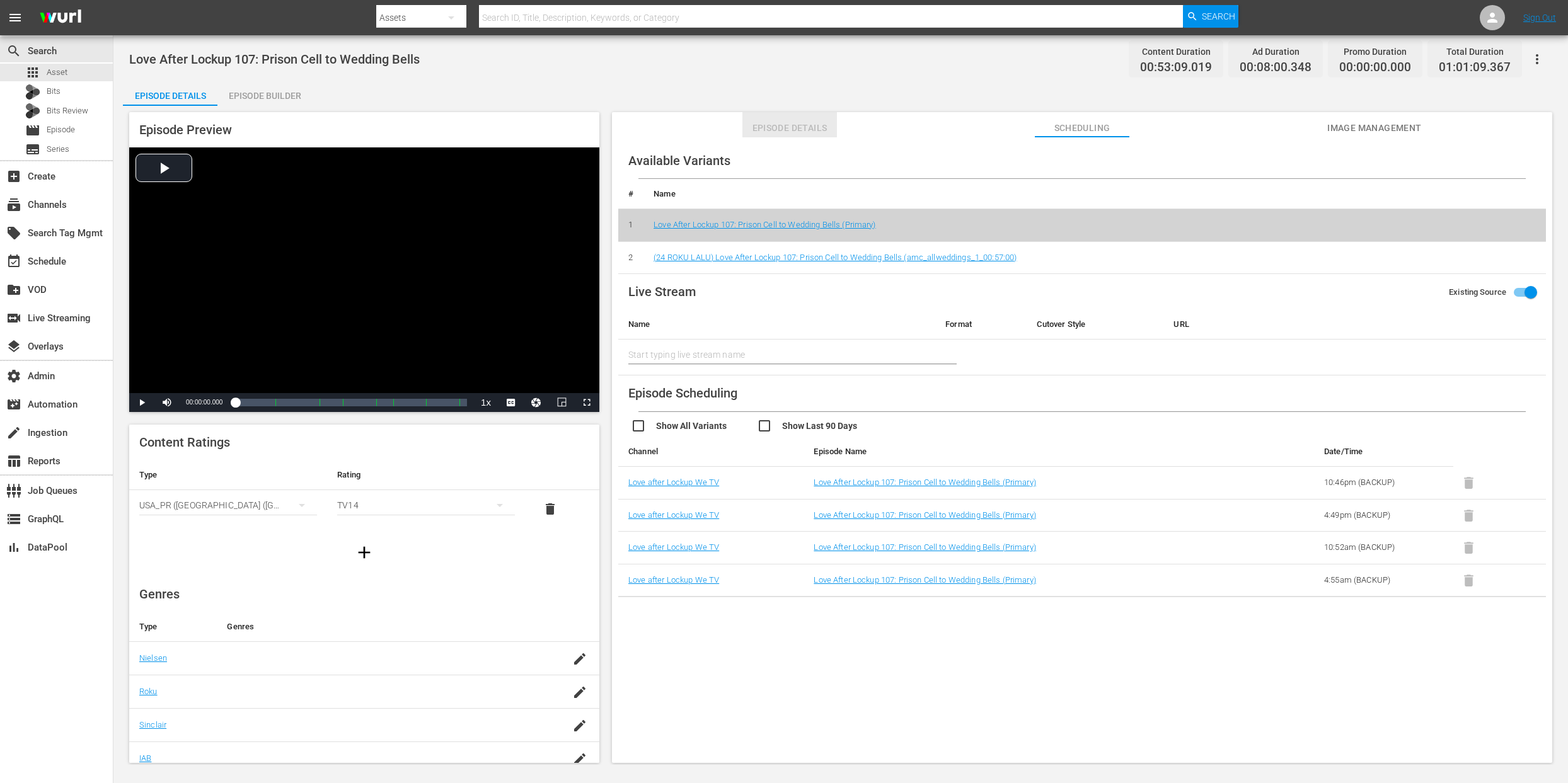
click at [791, 130] on span "Episode Details" at bounding box center [790, 128] width 95 height 16
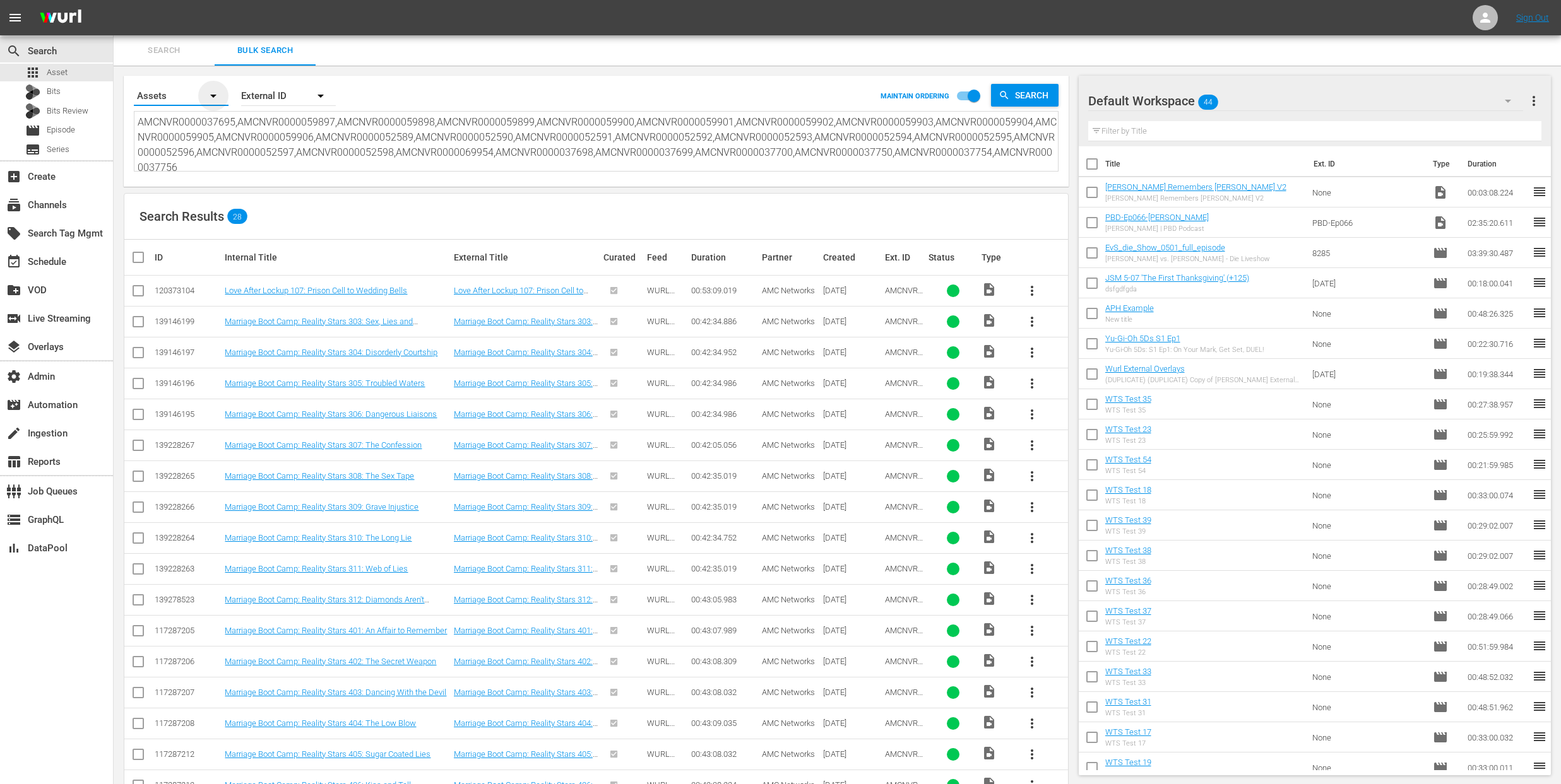
click at [210, 100] on icon "button" at bounding box center [213, 96] width 15 height 15
click at [407, 82] on div "Episodes Bits Assets" at bounding box center [781, 392] width 1561 height 784
click at [175, 51] on span "Search" at bounding box center [164, 50] width 86 height 14
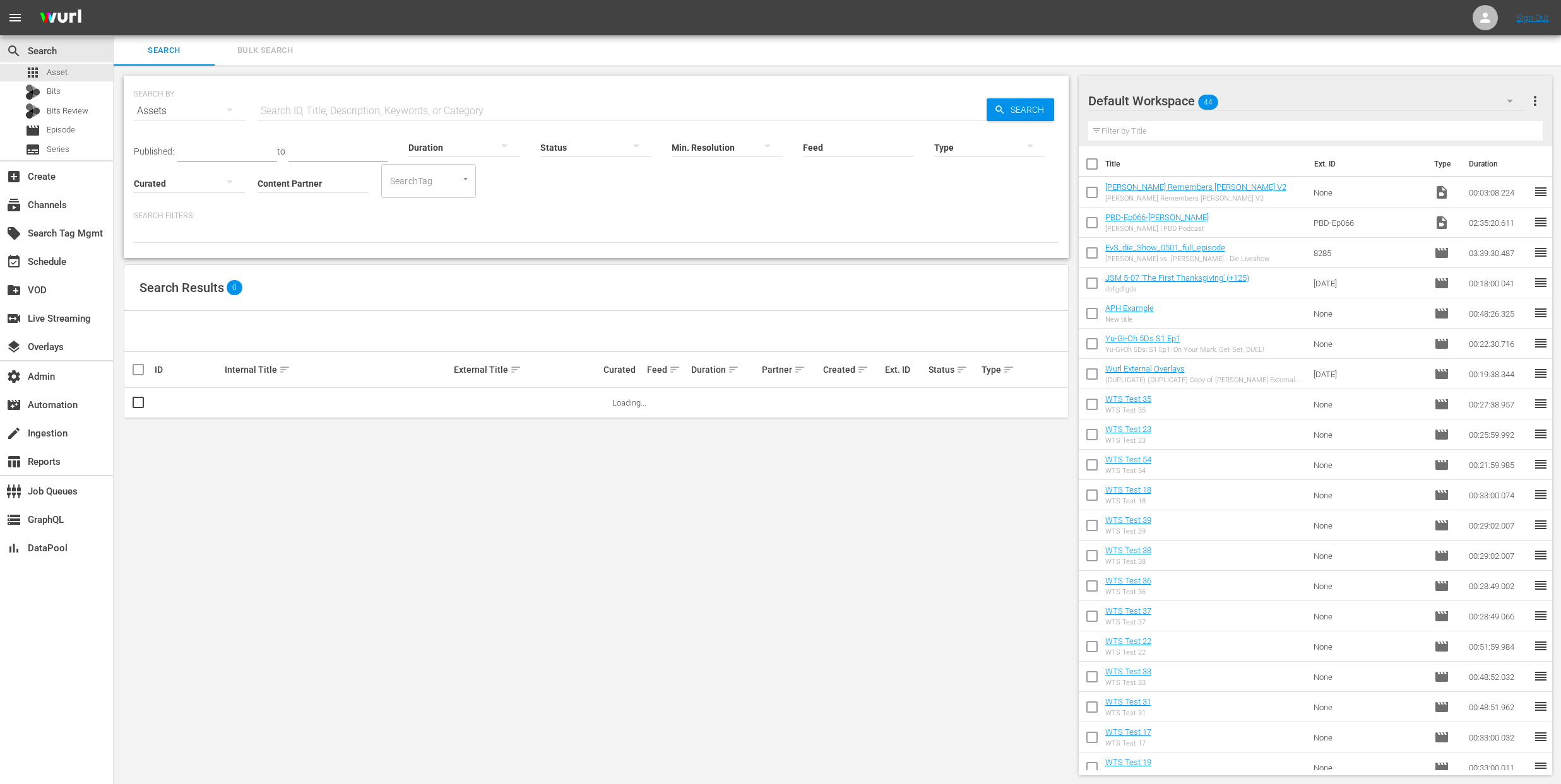
click at [279, 52] on span "Bulk Search" at bounding box center [265, 50] width 86 height 14
